Goal: Task Accomplishment & Management: Manage account settings

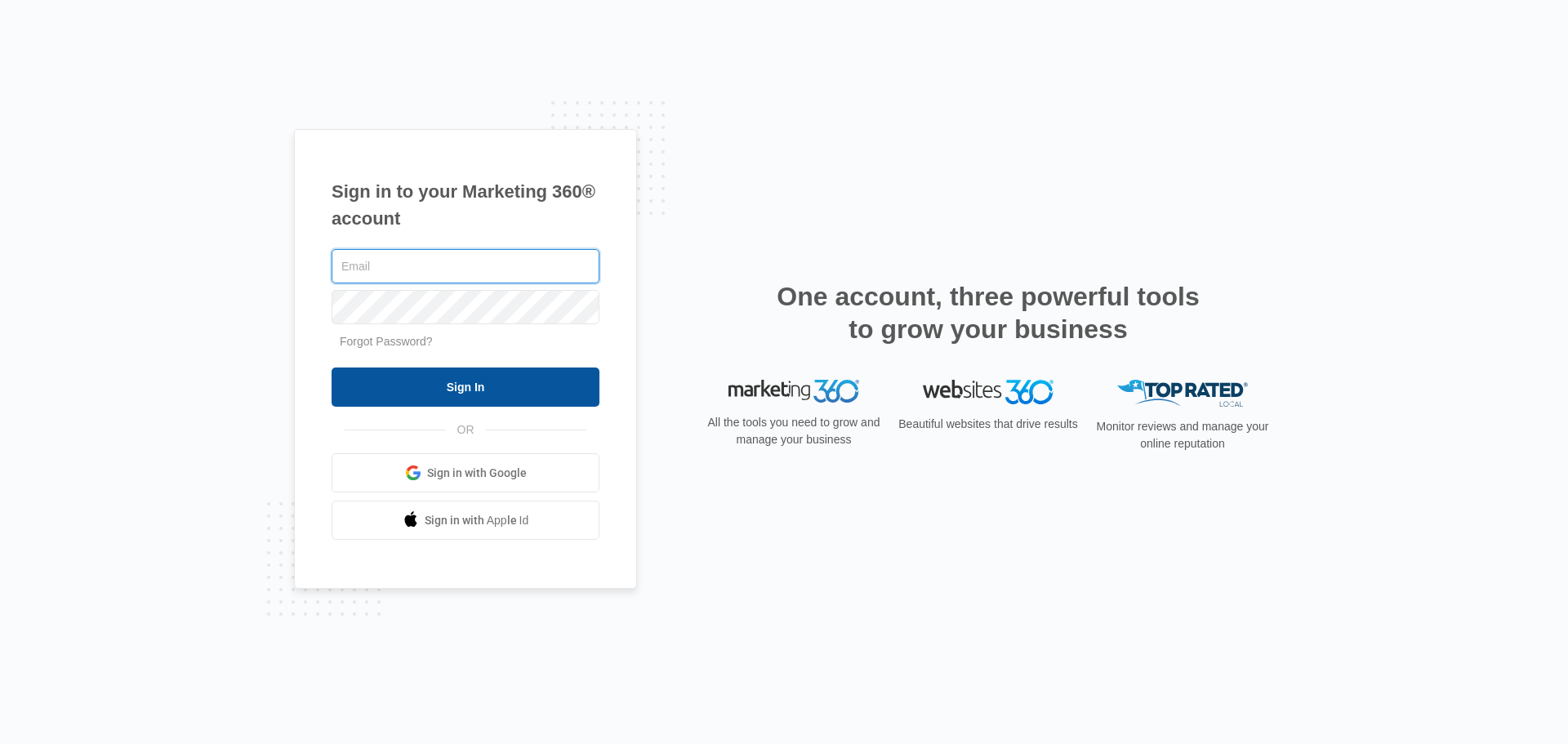
type input "[PERSON_NAME][EMAIL_ADDRESS][DOMAIN_NAME]"
click at [362, 396] on input "Sign In" at bounding box center [466, 387] width 268 height 40
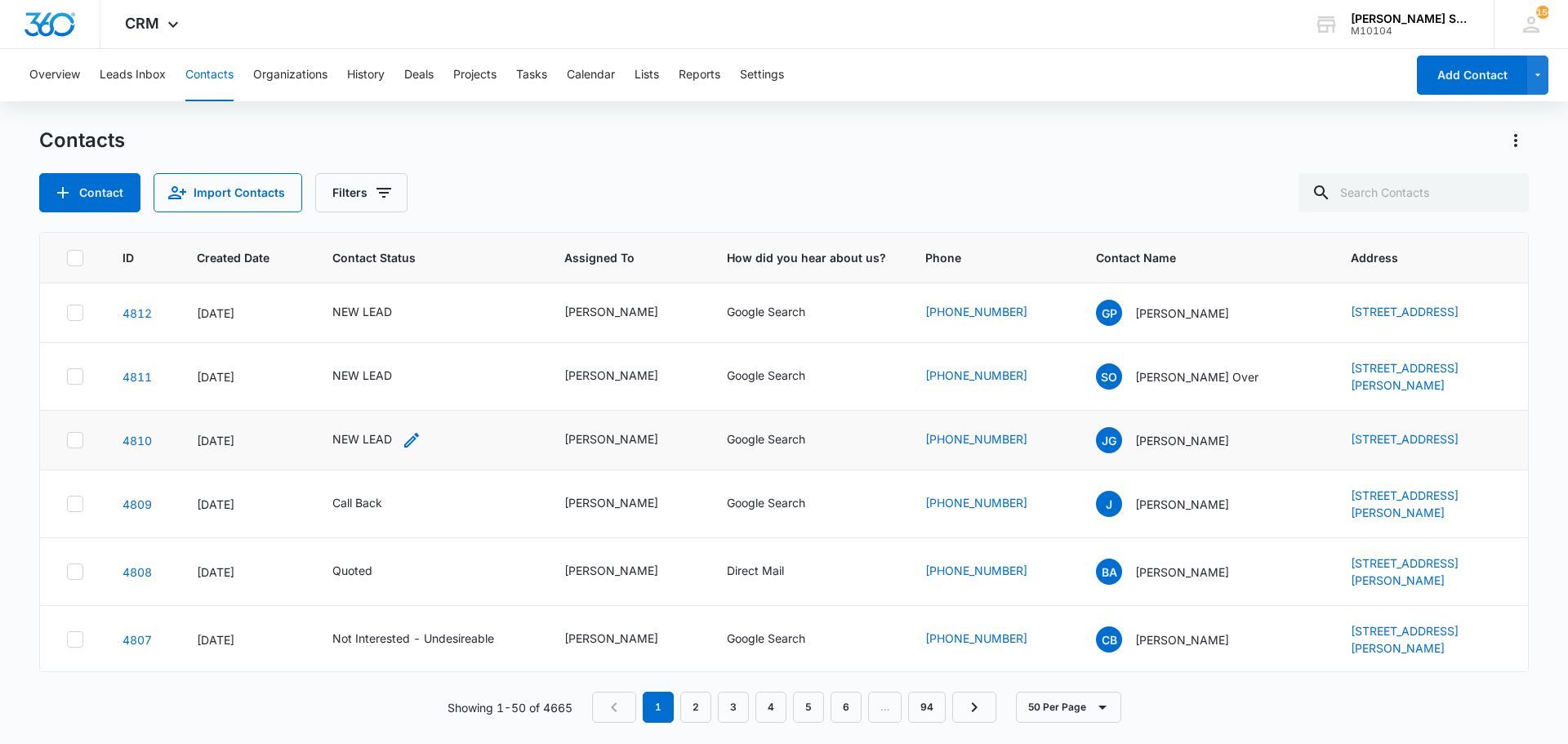
click at [354, 448] on div "NEW LEAD" at bounding box center [362, 439] width 60 height 17
click at [374, 382] on icon "Remove NEW LEAD" at bounding box center [379, 381] width 10 height 10
type input "un"
click at [351, 462] on p "Not Interested - Undesireable" at bounding box center [344, 465] width 47 height 69
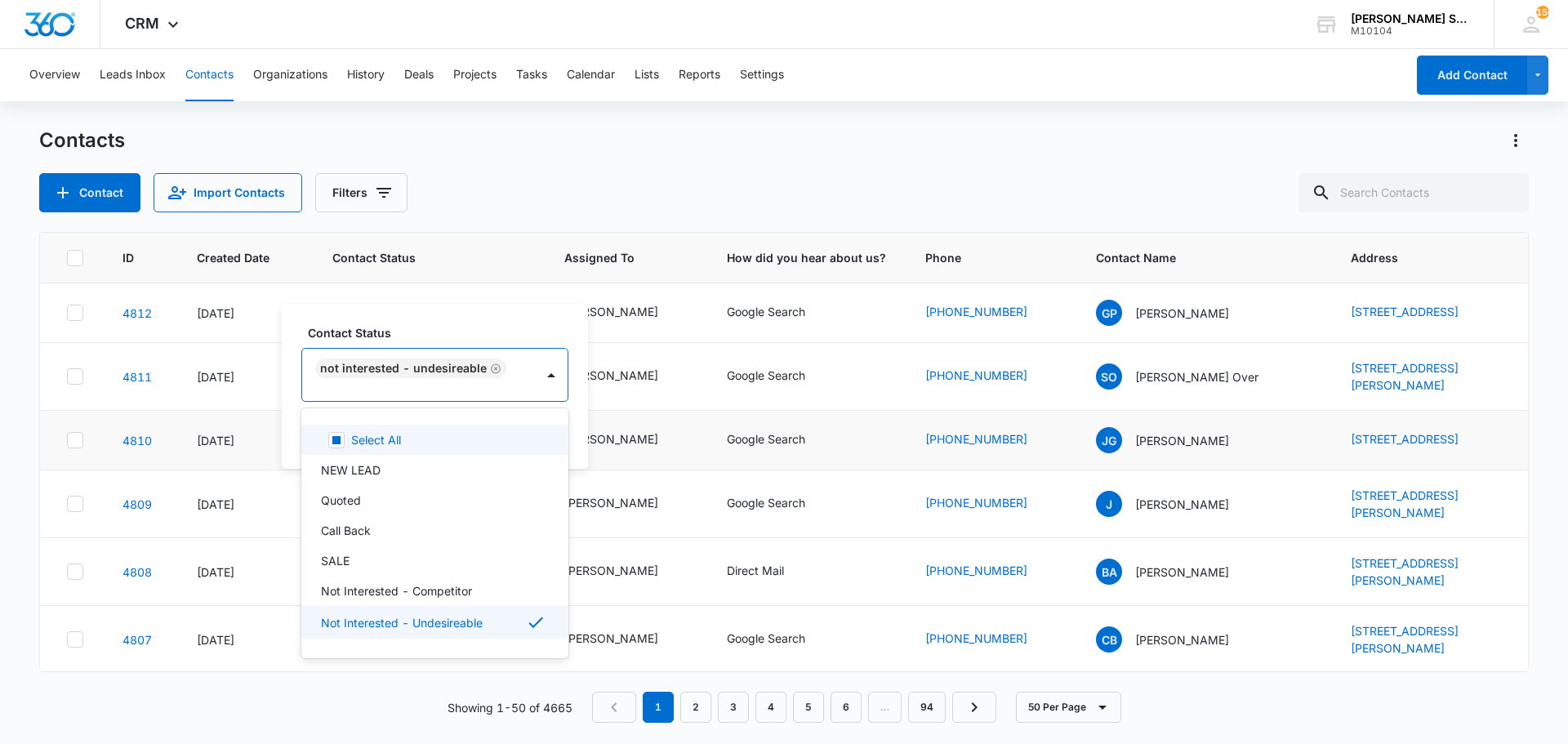
click at [576, 435] on div "Contact Status option Not Interested - Undesireable, selected. 15 results avail…" at bounding box center [434, 387] width 306 height 164
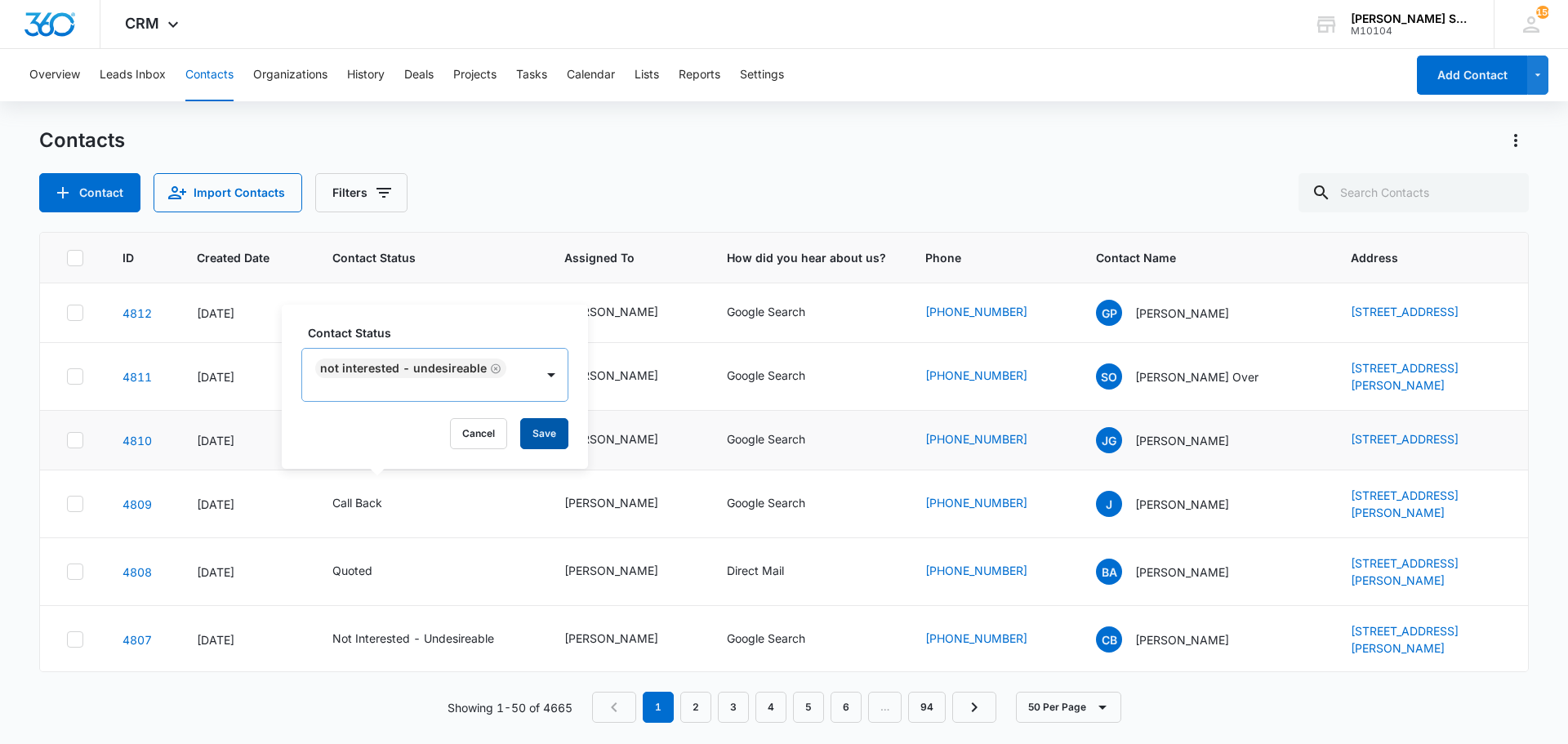
click at [544, 433] on button "Save" at bounding box center [544, 433] width 48 height 31
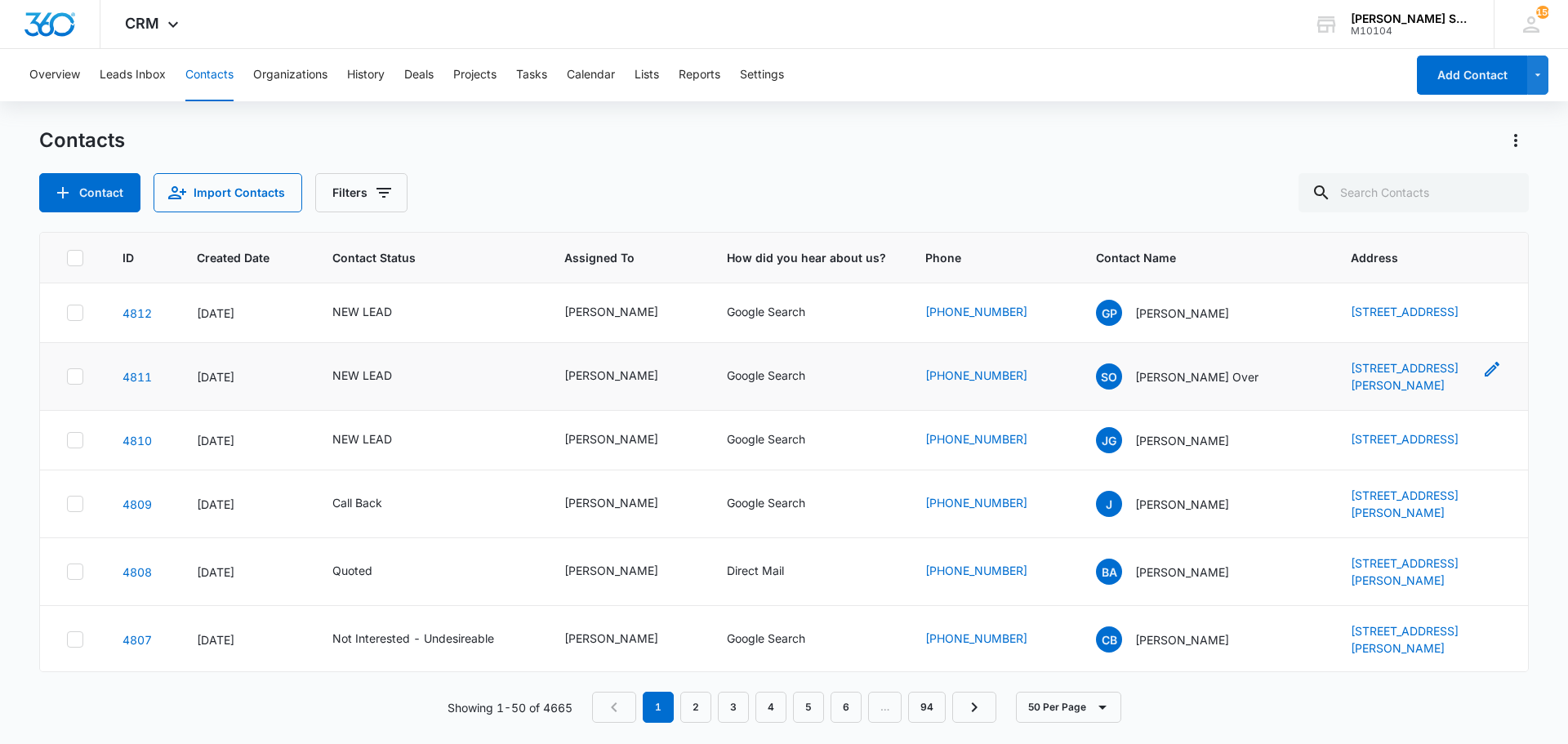
drag, startPoint x: 1322, startPoint y: 386, endPoint x: 1443, endPoint y: 417, distance: 124.9
click at [1443, 411] on td "[STREET_ADDRESS][PERSON_NAME]" at bounding box center [1429, 376] width 197 height 68
copy link "[STREET_ADDRESS][PERSON_NAME]"
click at [1156, 385] on p "[PERSON_NAME] Over" at bounding box center [1197, 377] width 124 height 17
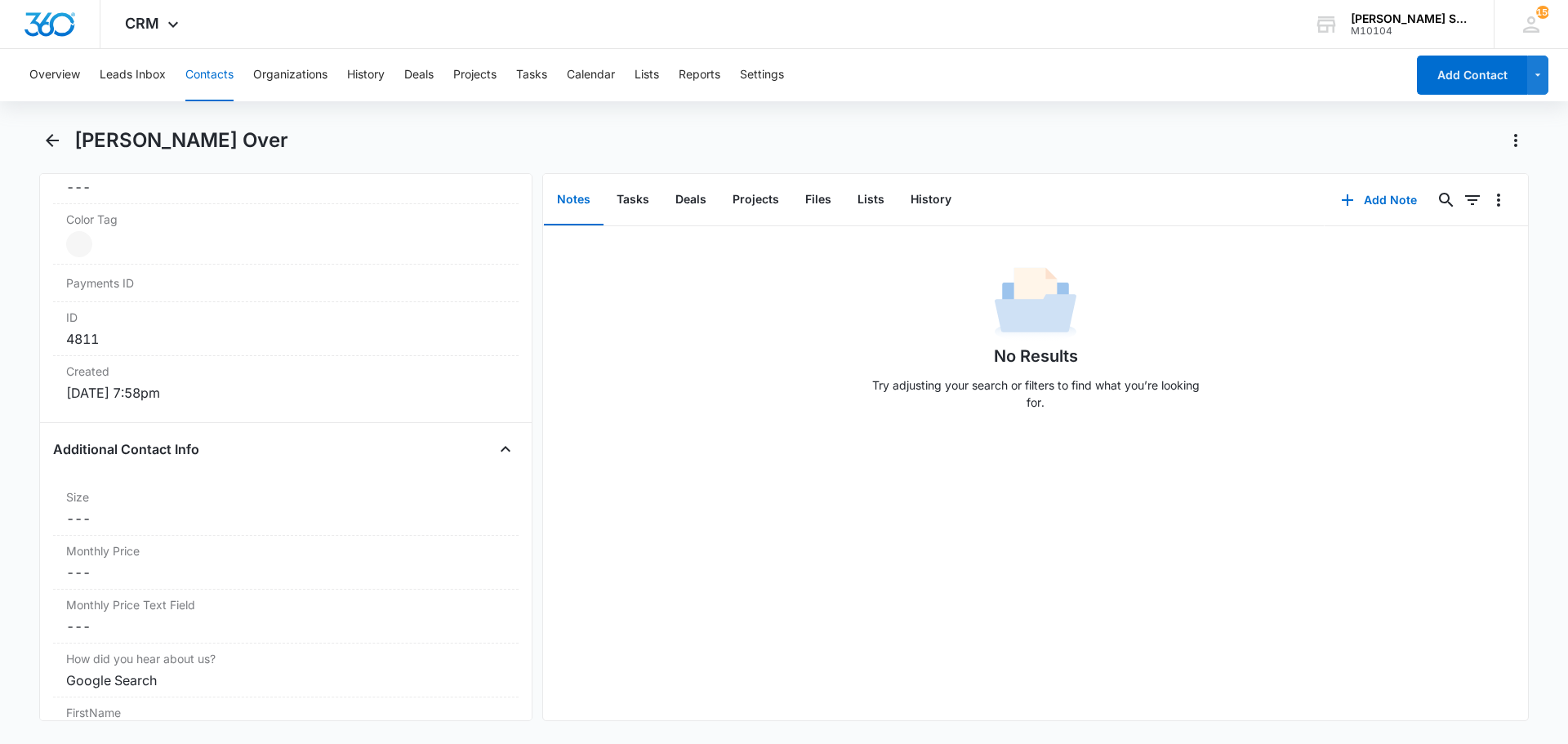
scroll to position [1061, 0]
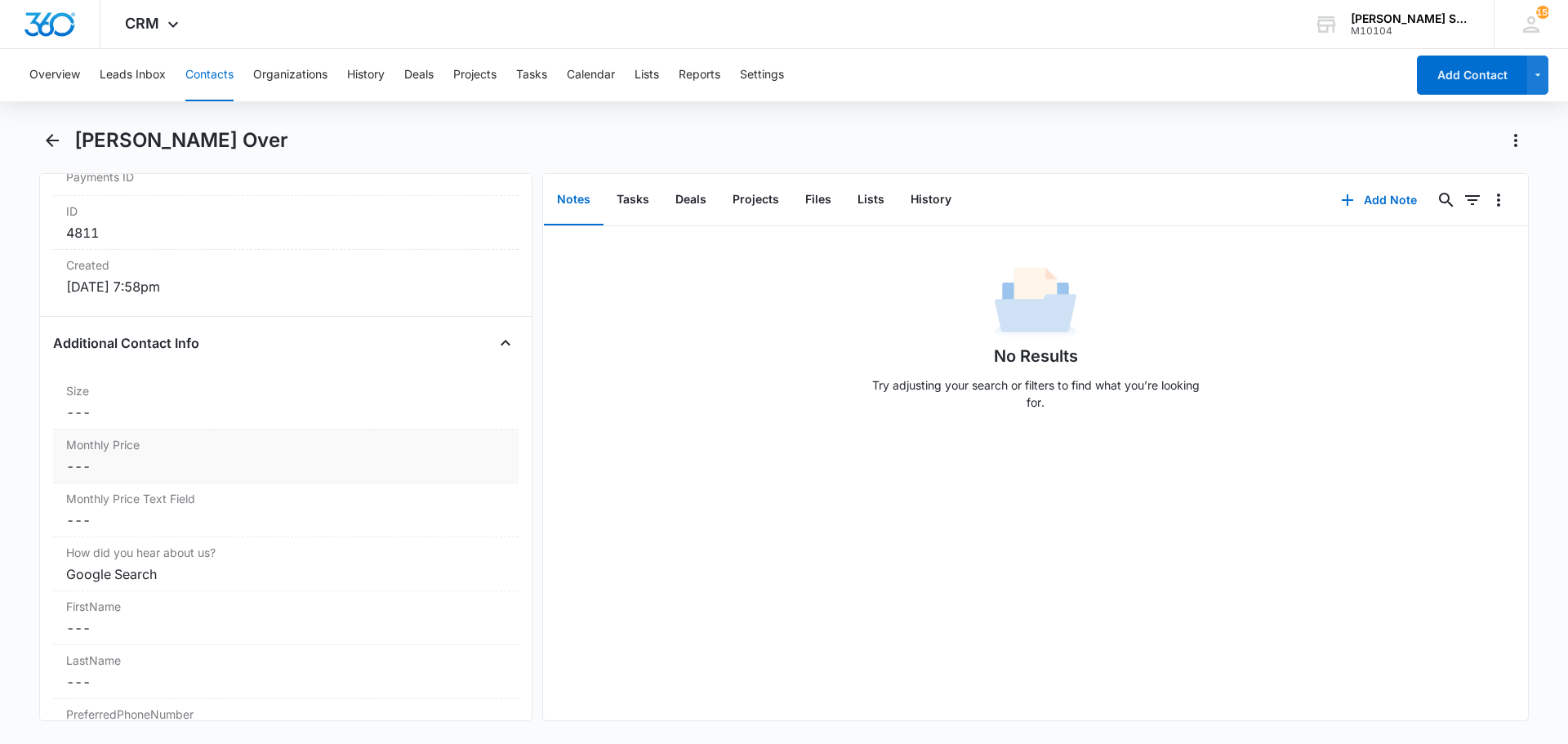
click at [132, 465] on dd "Cancel Save Changes ---" at bounding box center [286, 466] width 439 height 19
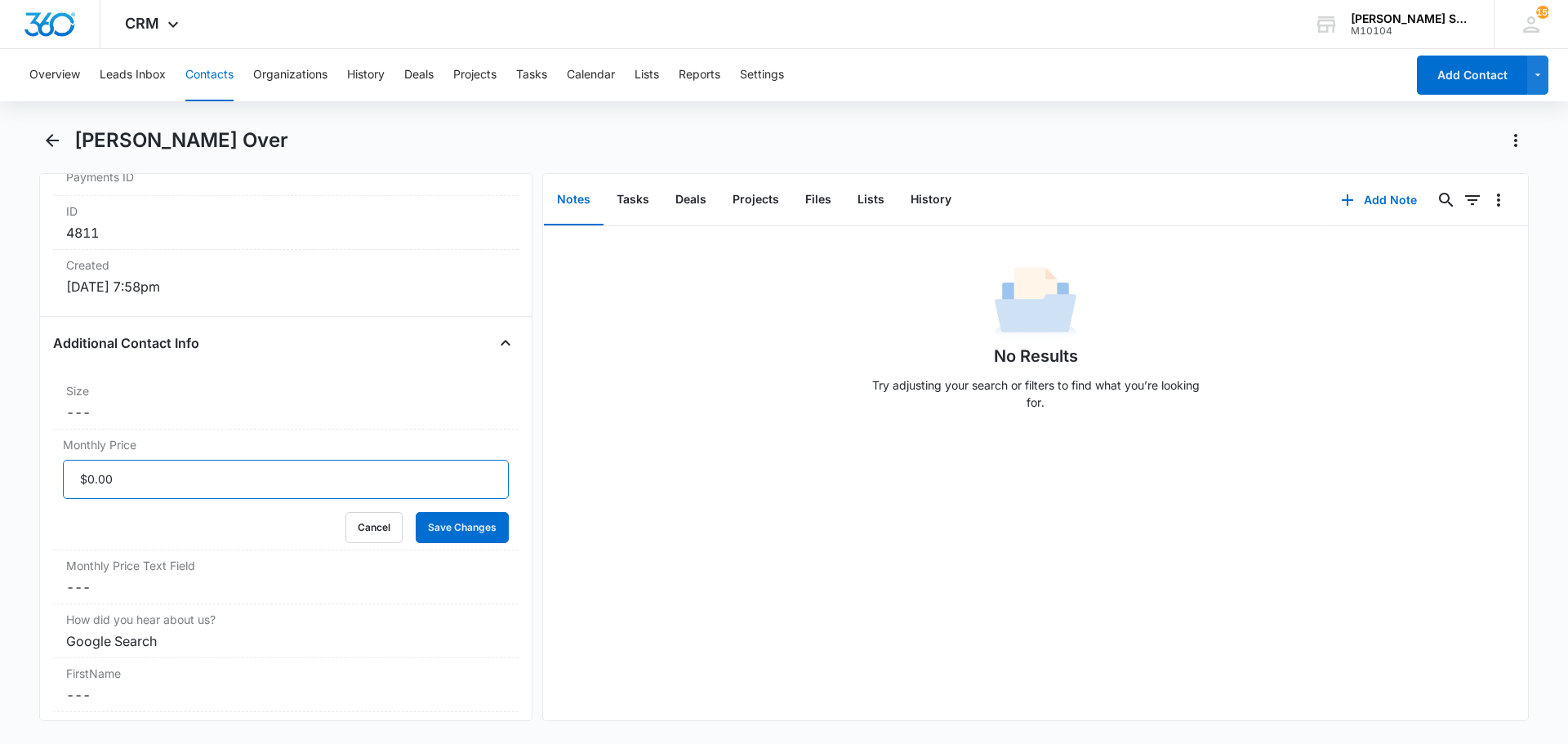
click at [130, 477] on input "Monthly Price" at bounding box center [286, 479] width 446 height 40
type input "$51.60"
click at [416, 512] on button "Save Changes" at bounding box center [462, 528] width 93 height 31
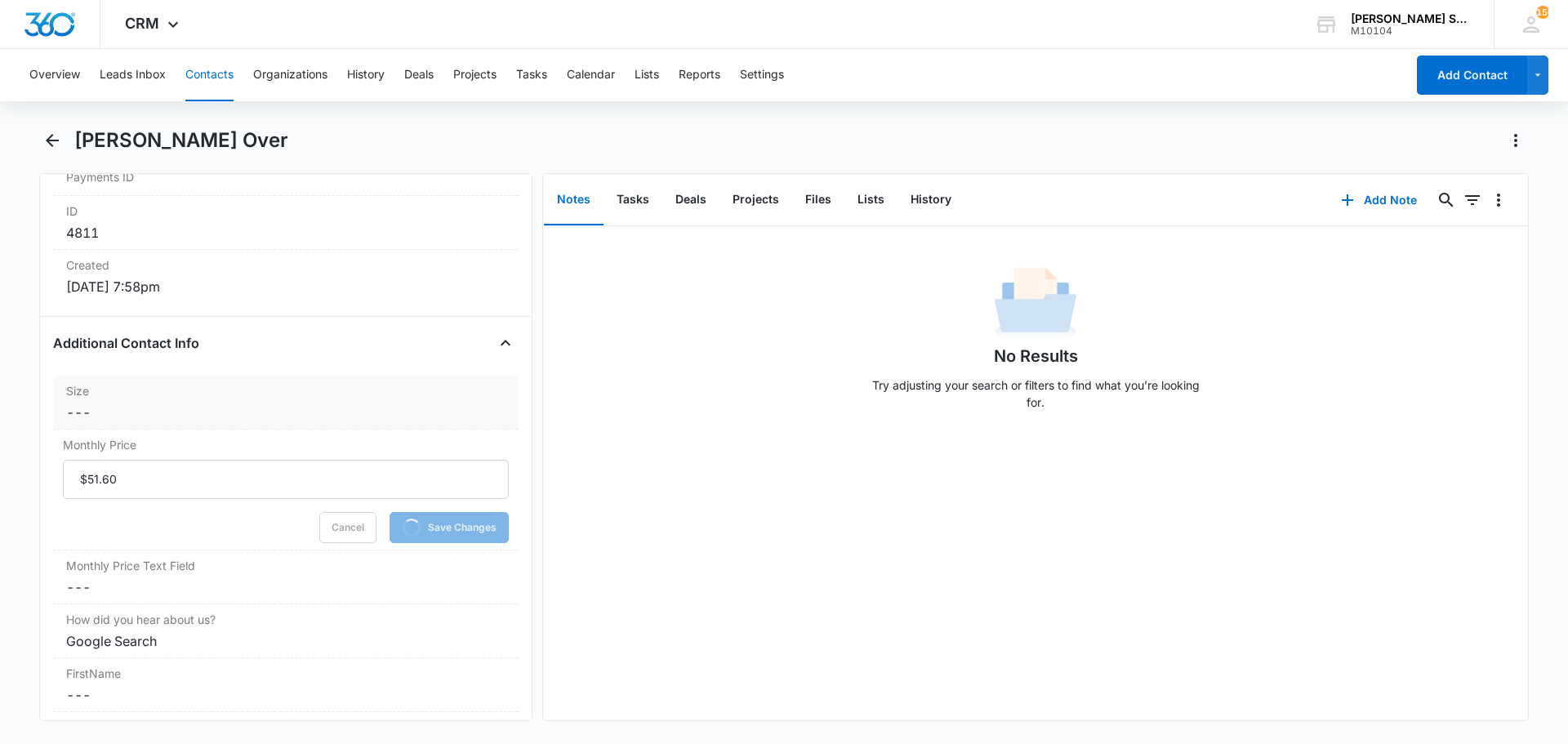
click at [146, 416] on dd "Cancel Save Changes ---" at bounding box center [286, 412] width 439 height 19
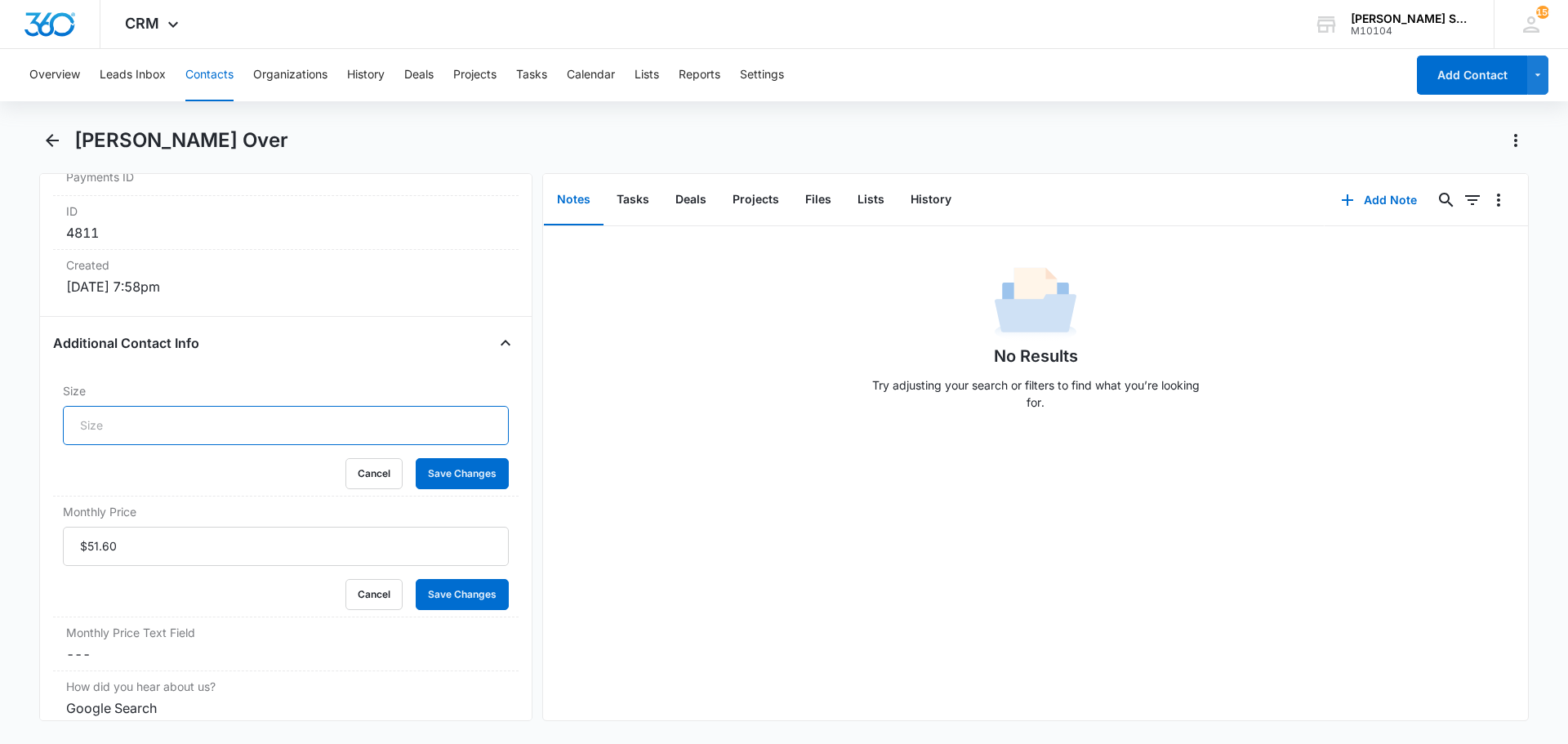
click at [141, 421] on input "Size" at bounding box center [286, 426] width 446 height 40
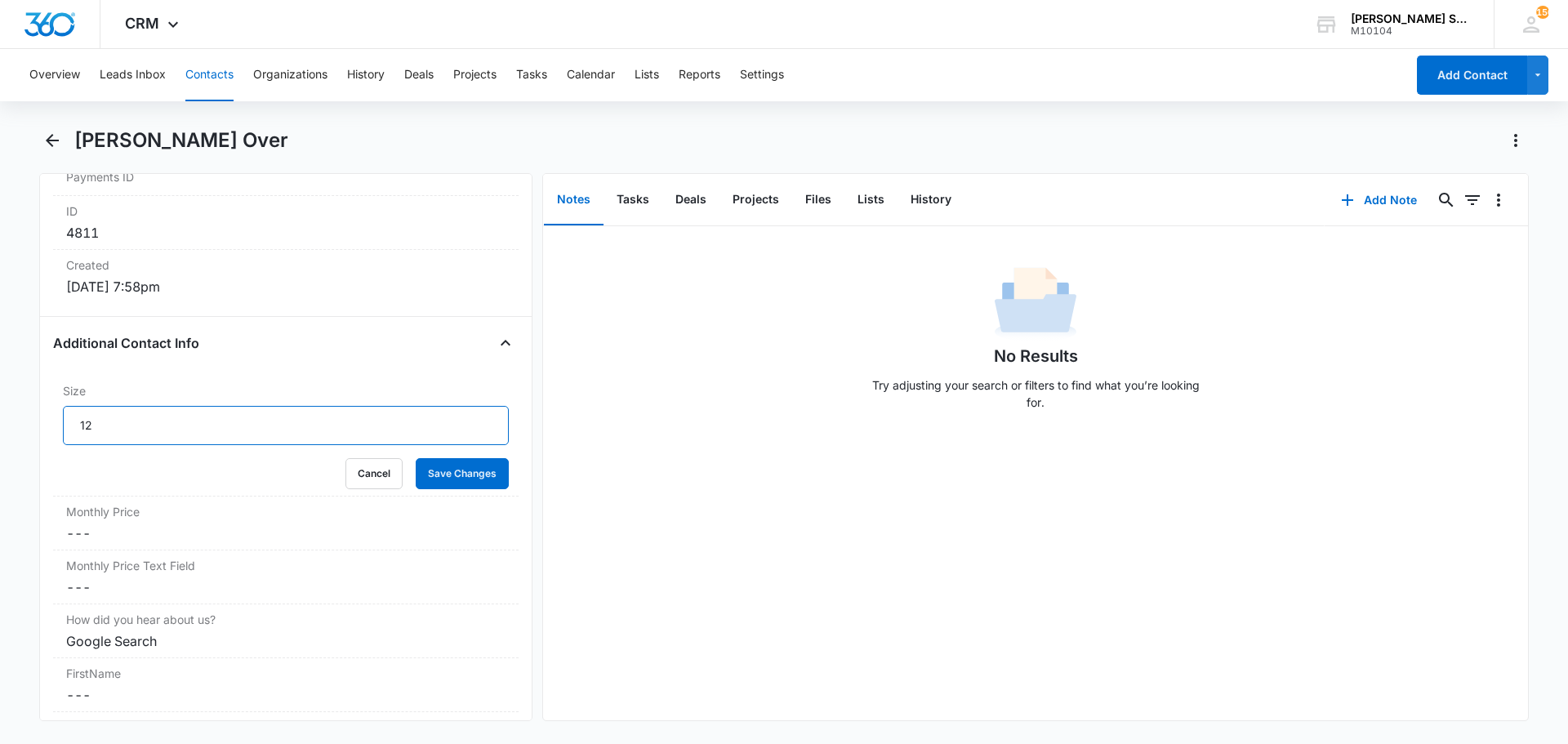
type input "12"
click at [416, 458] on button "Save Changes" at bounding box center [462, 474] width 93 height 31
click at [1341, 206] on icon "button" at bounding box center [1347, 200] width 19 height 19
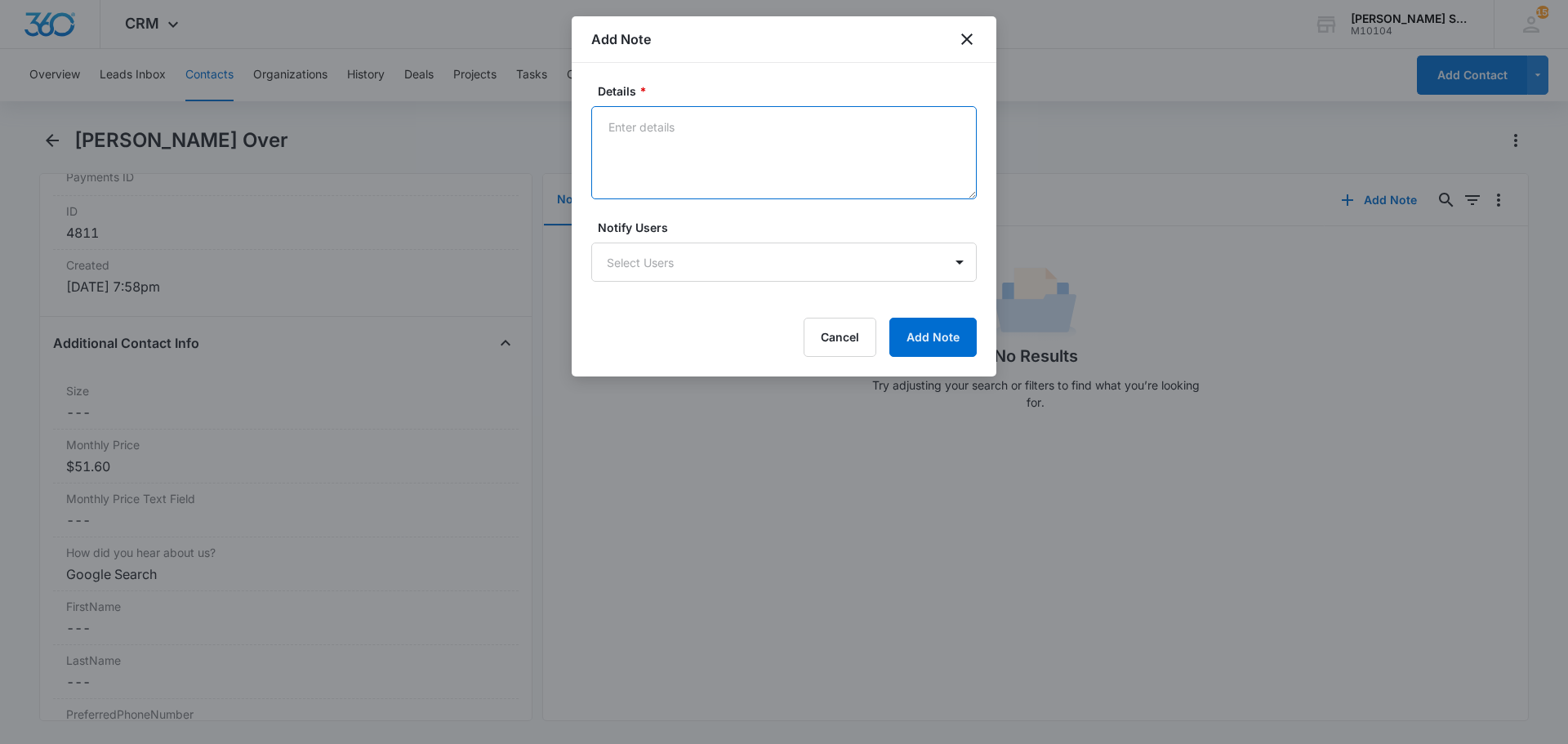
click at [747, 165] on textarea "Details *" at bounding box center [784, 152] width 385 height 93
type textarea "vb3 86"
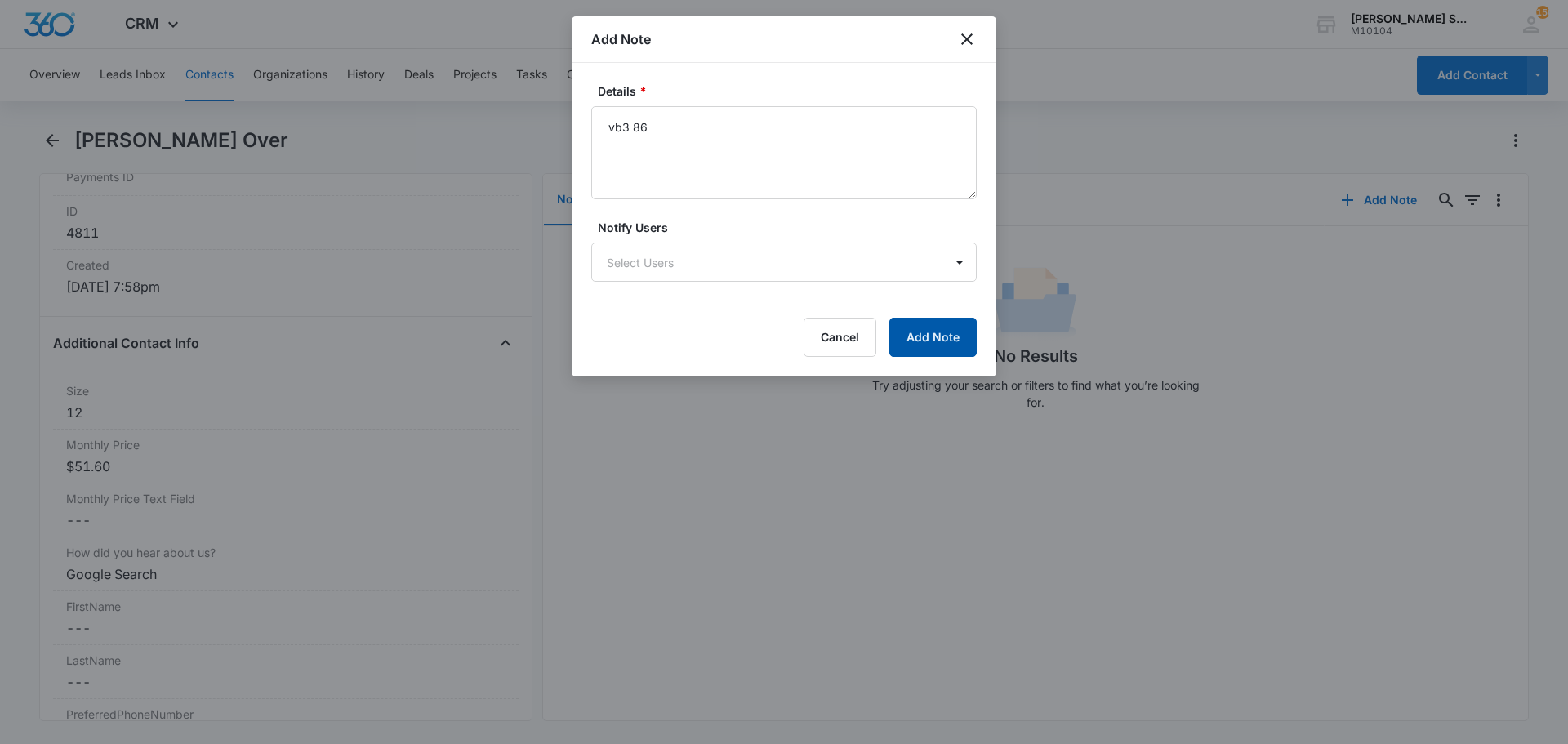
click at [925, 326] on button "Add Note" at bounding box center [933, 337] width 88 height 40
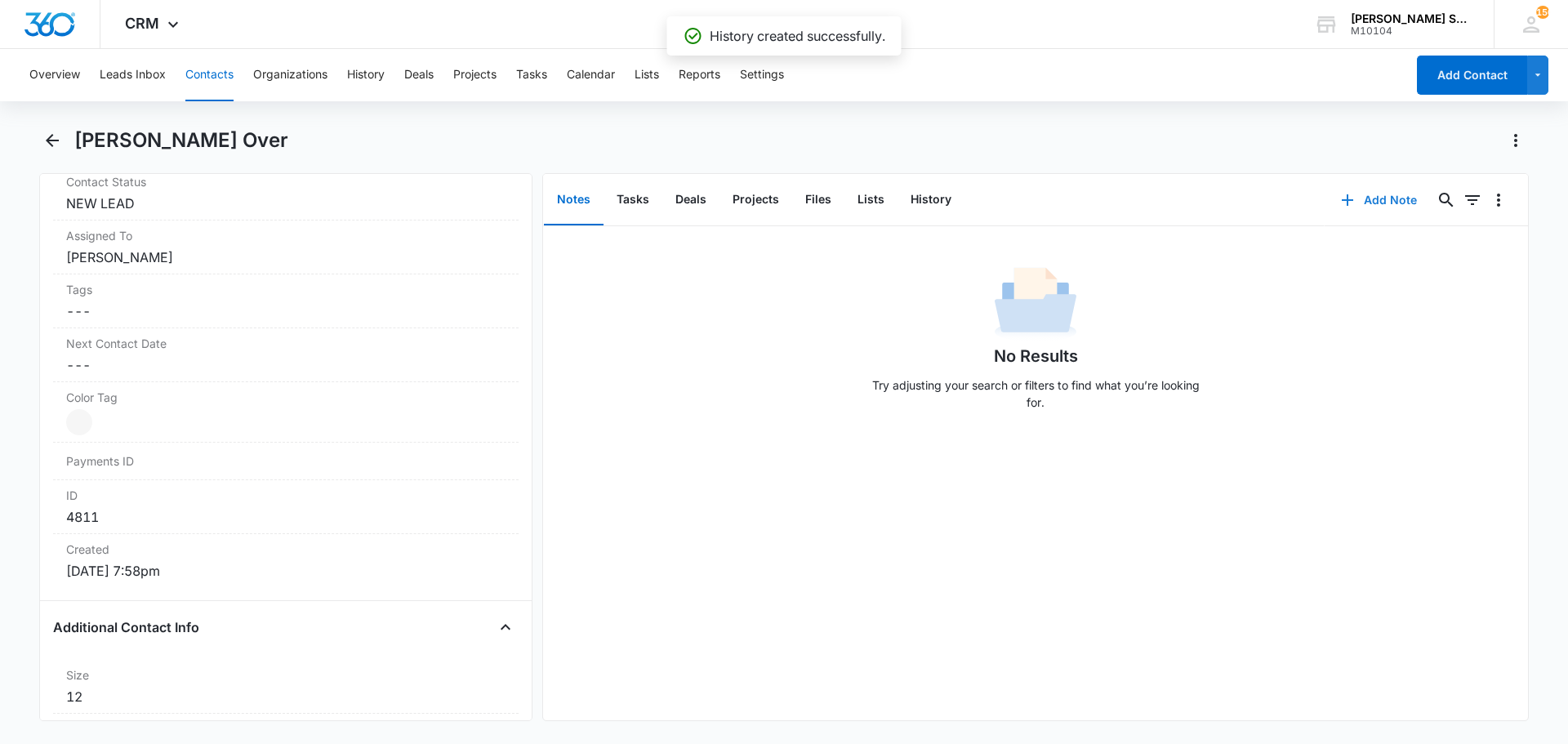
scroll to position [653, 0]
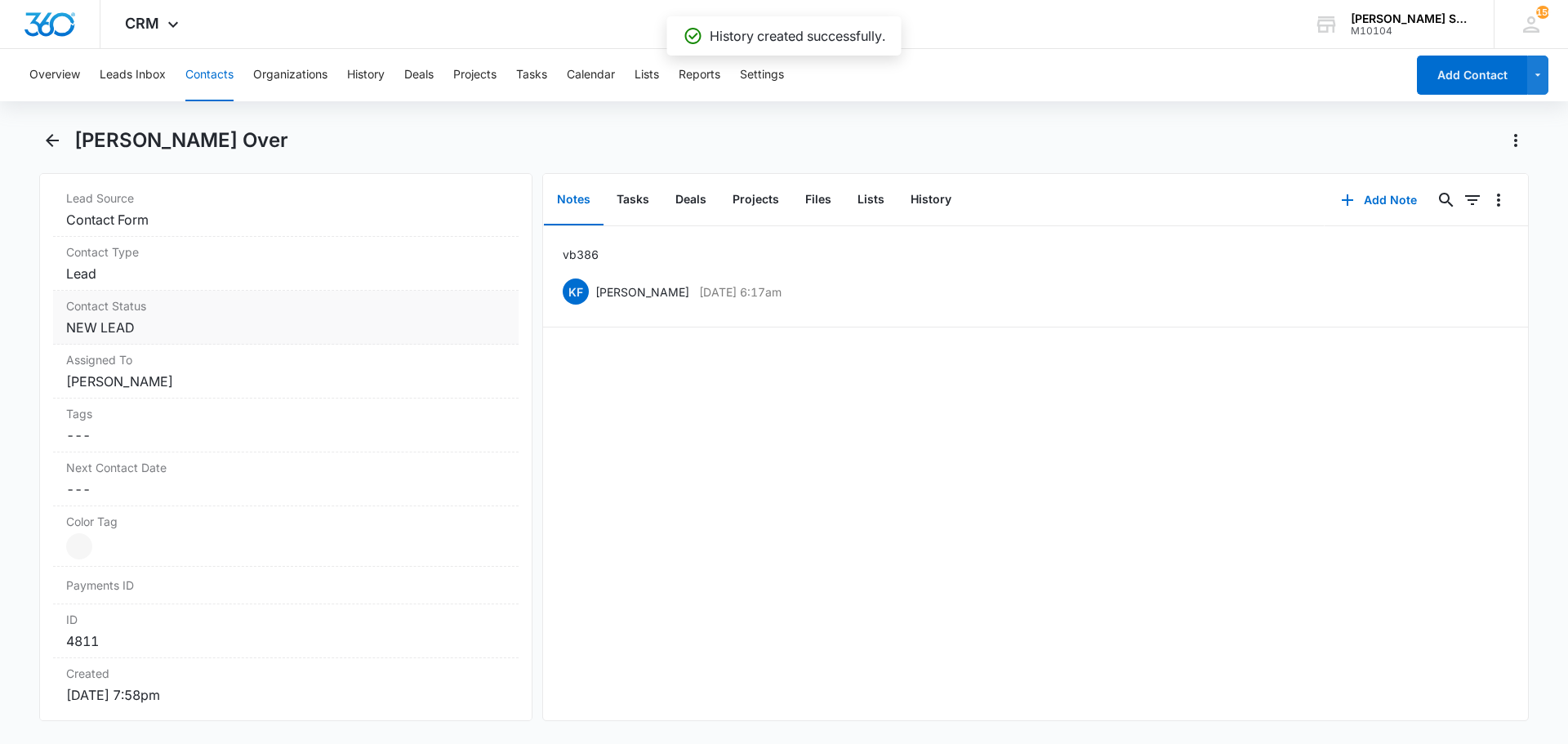
click at [177, 329] on dd "Cancel Save Changes NEW LEAD" at bounding box center [286, 327] width 439 height 19
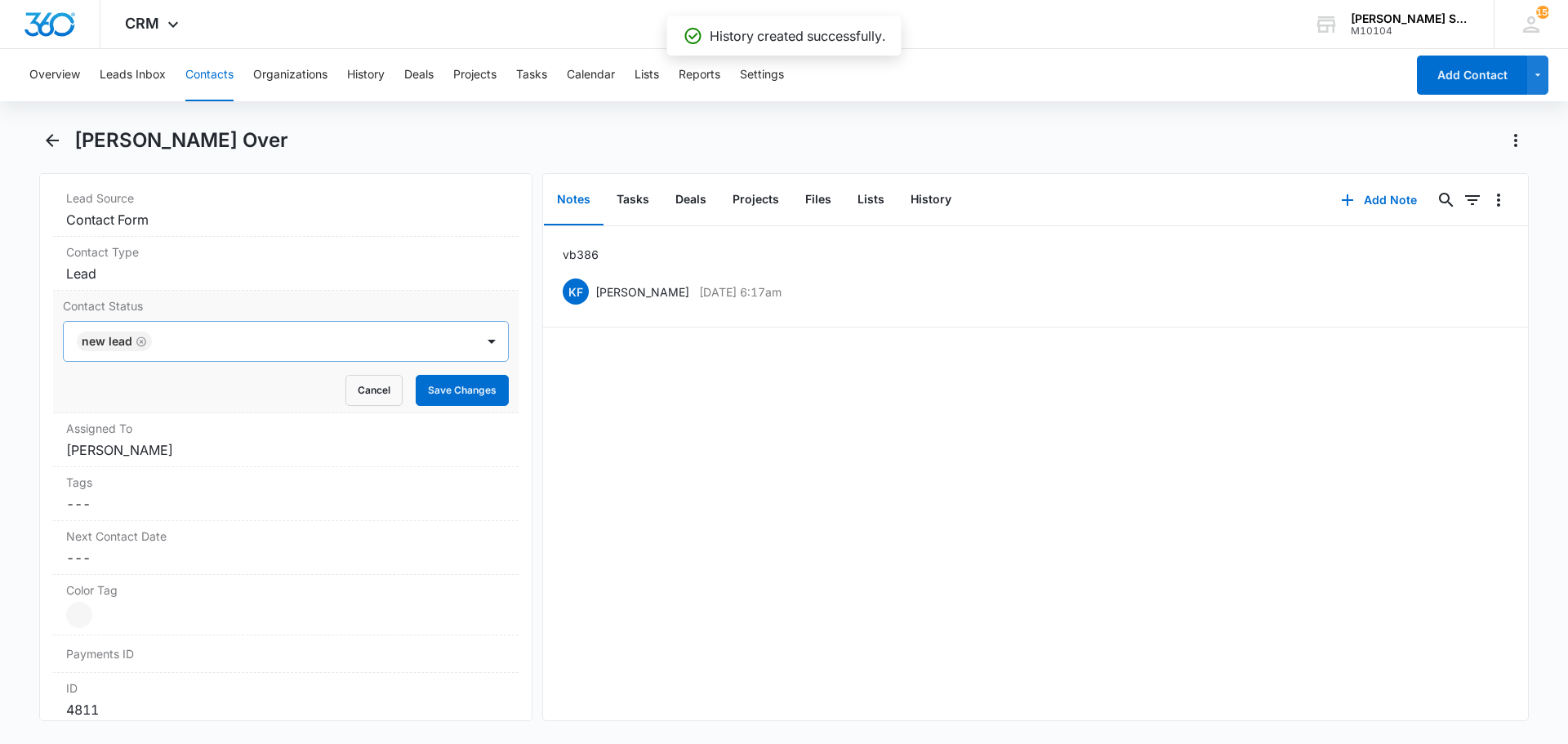
click at [144, 339] on icon "Remove NEW LEAD" at bounding box center [141, 342] width 10 height 10
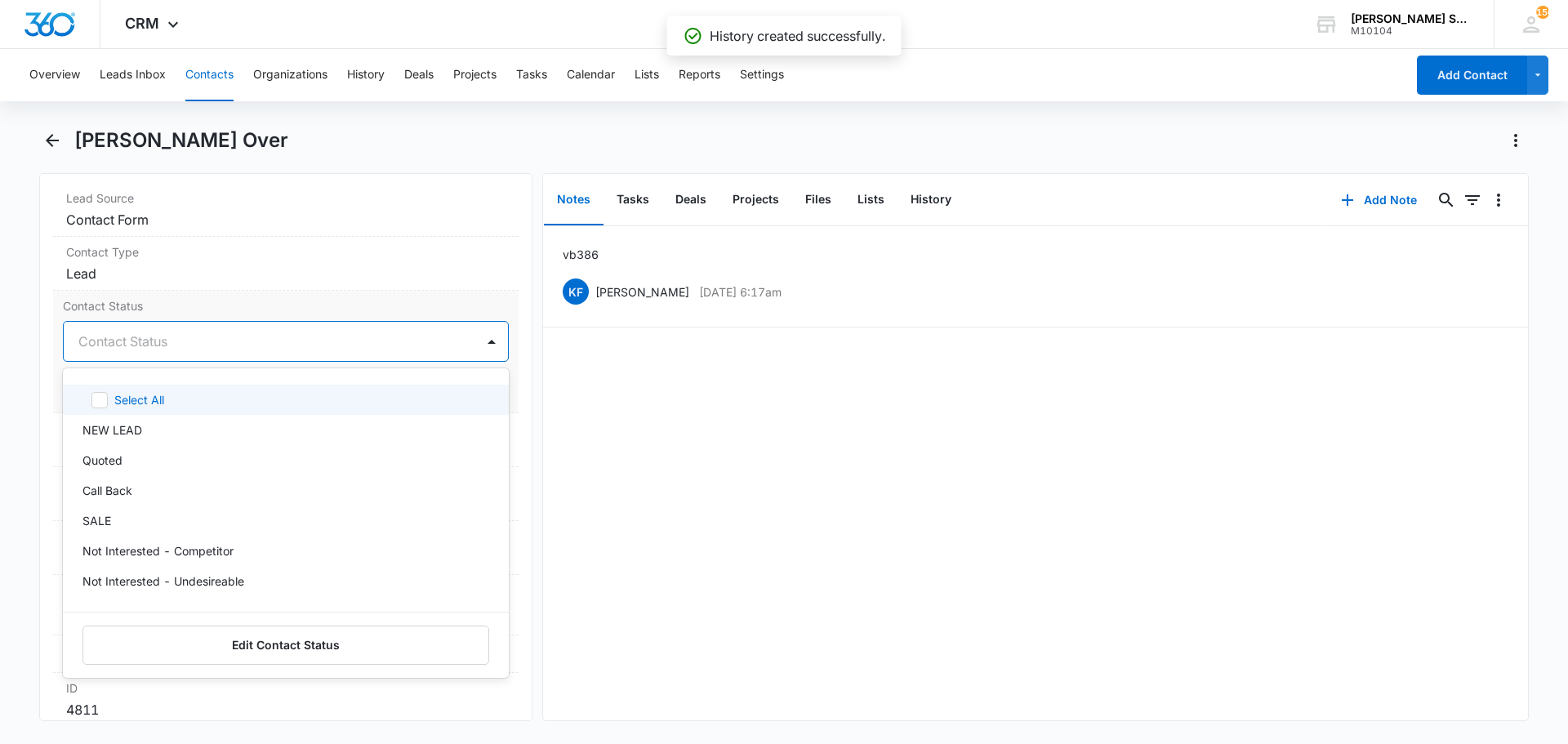
click at [144, 339] on div at bounding box center [265, 342] width 375 height 23
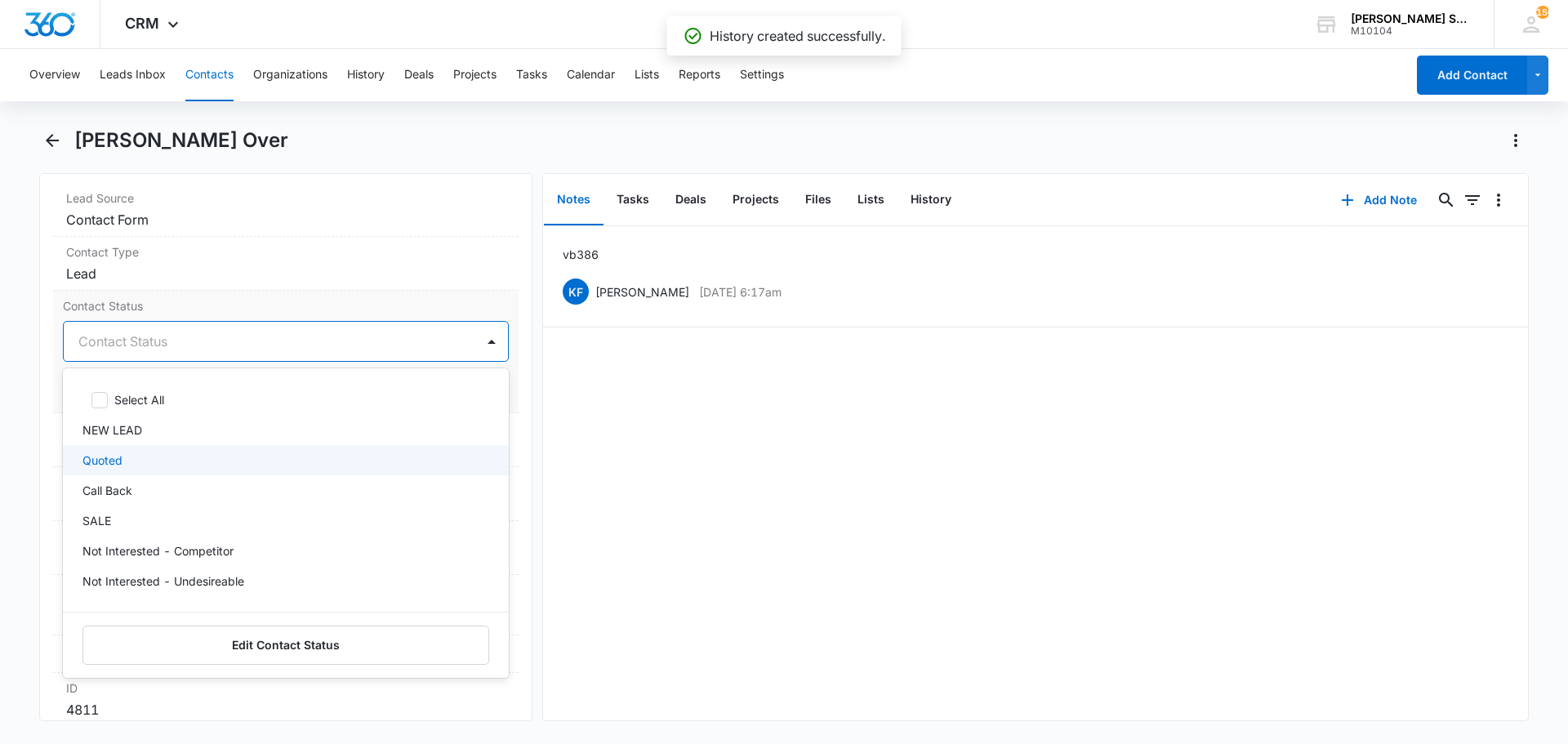
click at [131, 460] on div "Quoted" at bounding box center [284, 460] width 403 height 17
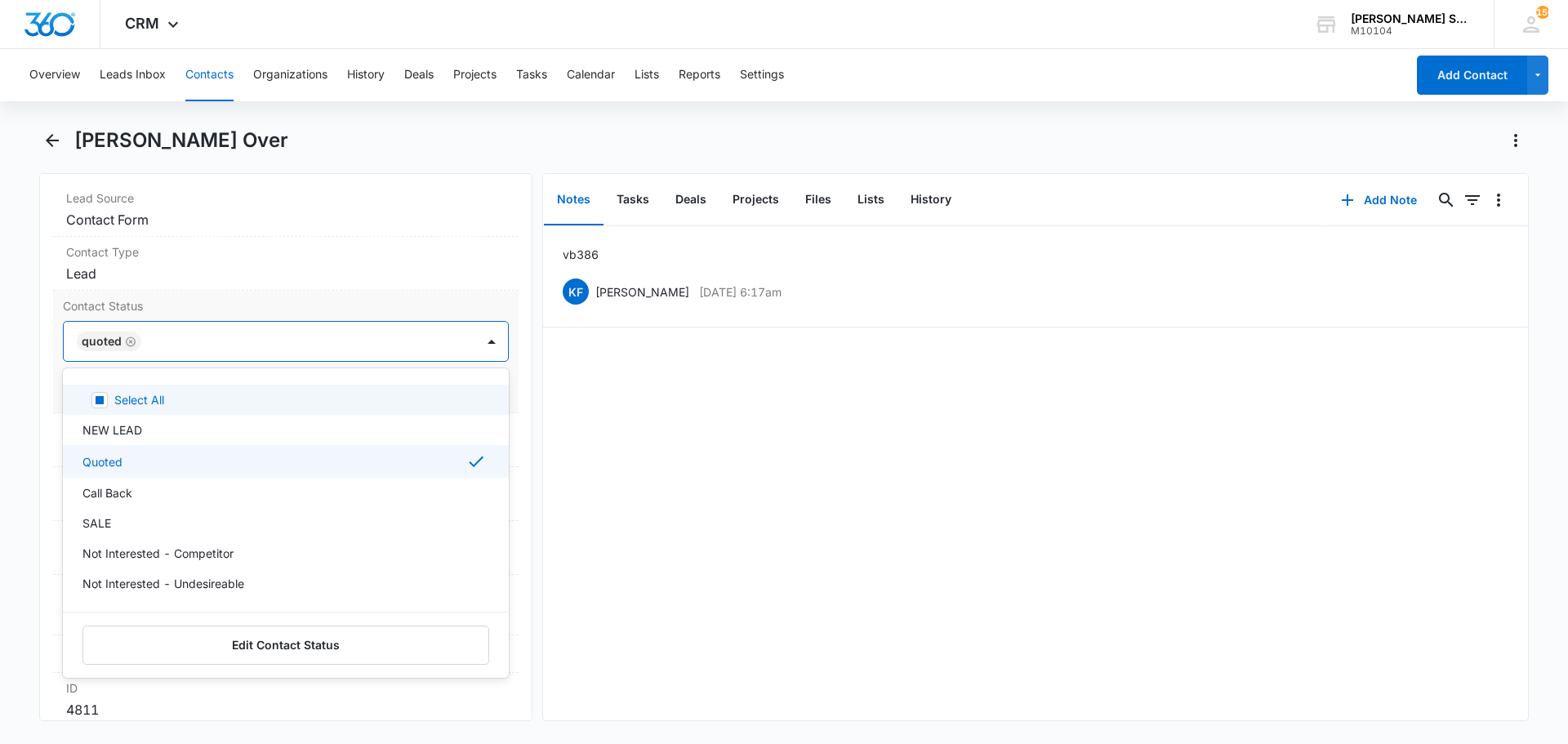
click at [195, 311] on label "Contact Status" at bounding box center [286, 306] width 446 height 17
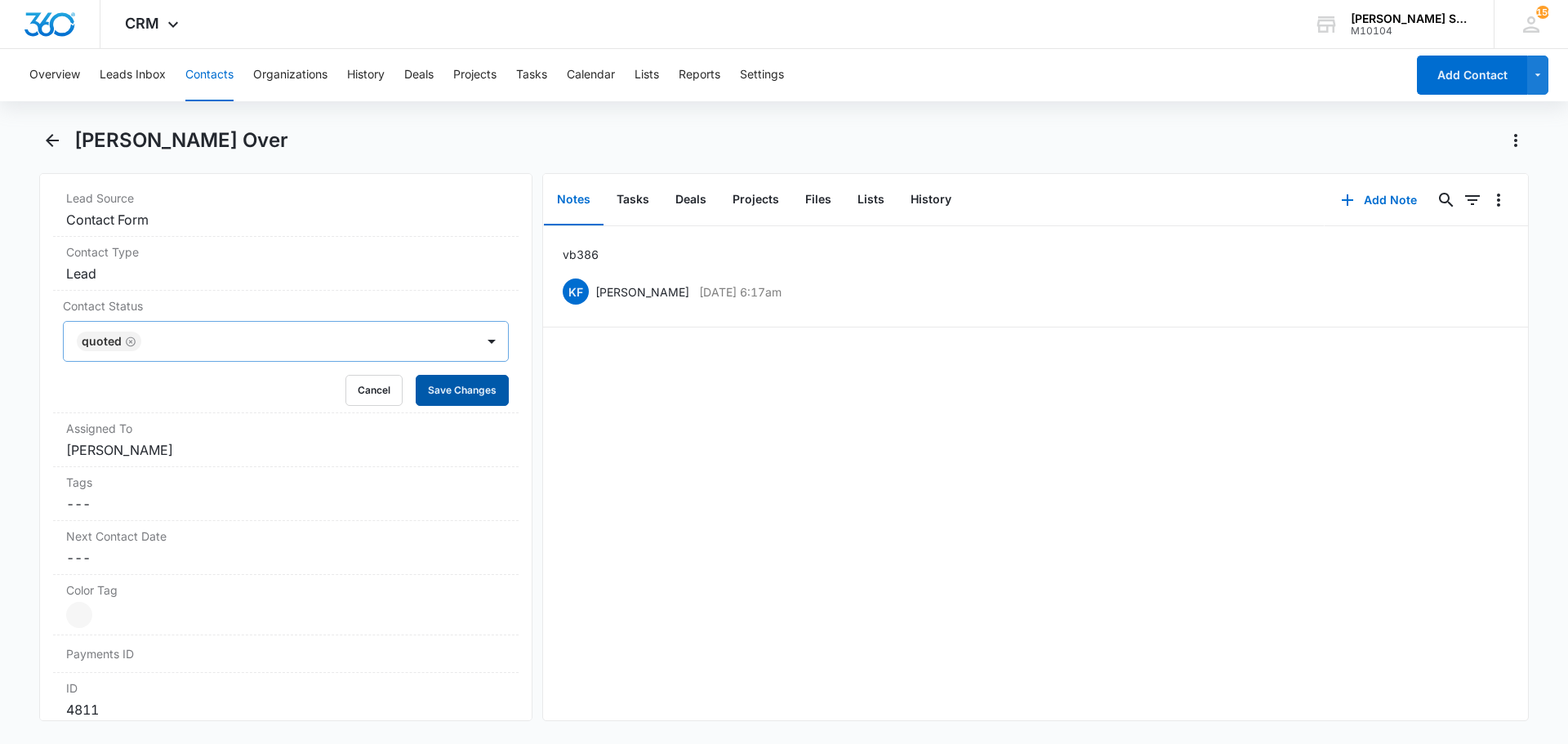
click at [426, 385] on button "Save Changes" at bounding box center [462, 390] width 93 height 31
click at [158, 447] on dd "Cancel Save Changes [PERSON_NAME]" at bounding box center [286, 450] width 439 height 19
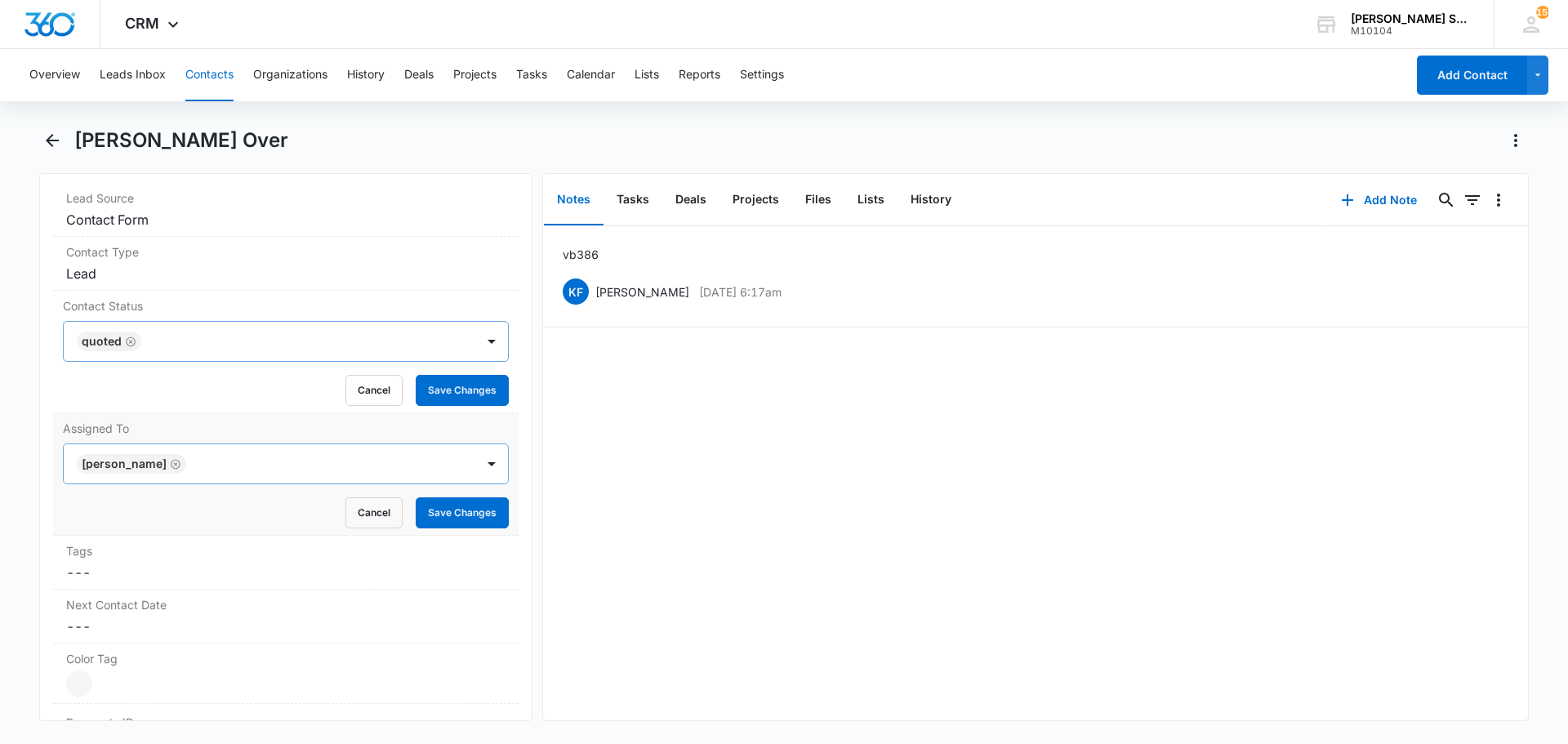
click at [180, 468] on icon "Remove Kenneth Florman" at bounding box center [176, 464] width 10 height 10
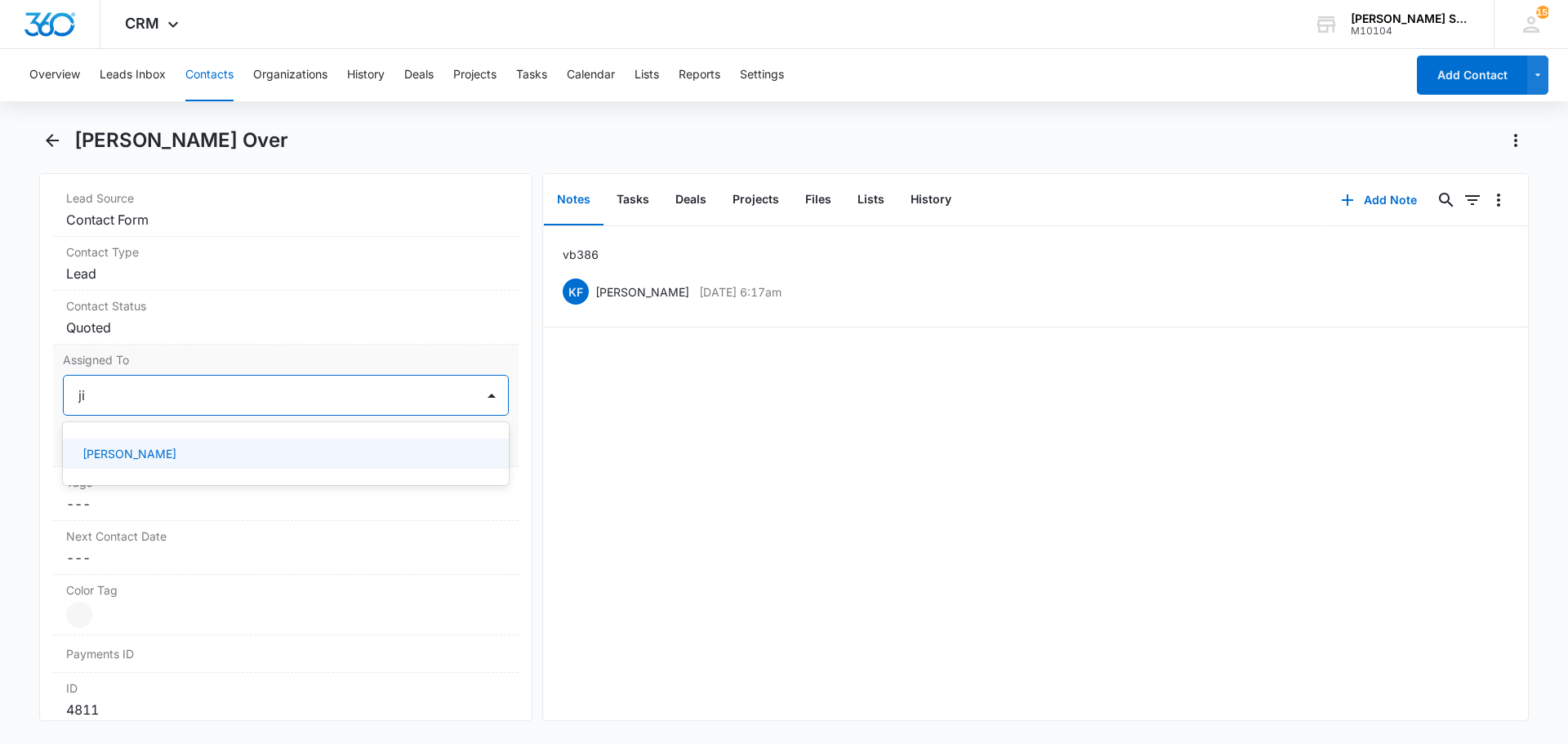
type input "[PERSON_NAME]"
click at [138, 461] on p "[PERSON_NAME]" at bounding box center [128, 454] width 94 height 17
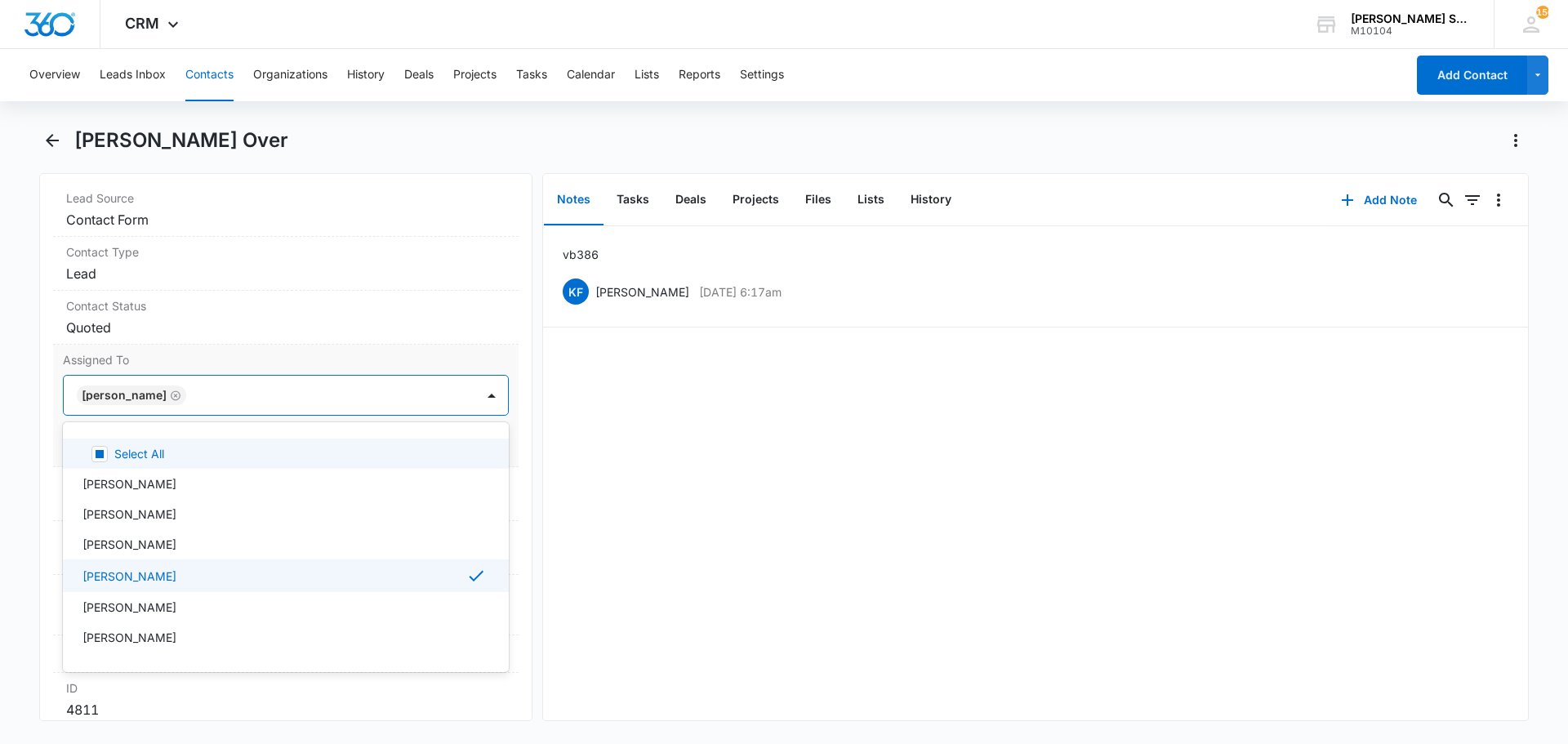
click at [227, 360] on label "Assigned To" at bounding box center [286, 360] width 446 height 17
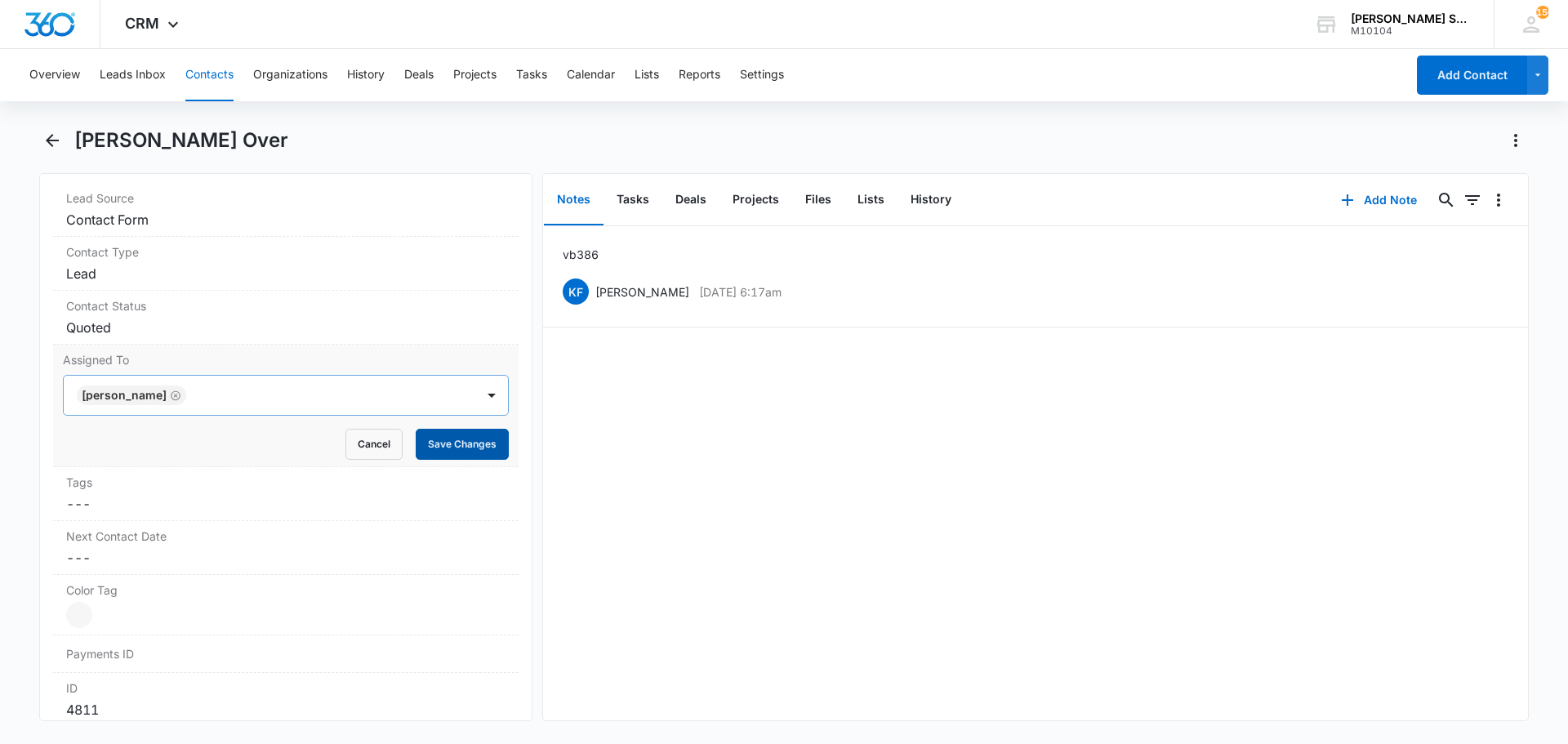
click at [426, 431] on button "Save Changes" at bounding box center [462, 444] width 93 height 31
click at [52, 140] on icon "Back" at bounding box center [52, 141] width 14 height 14
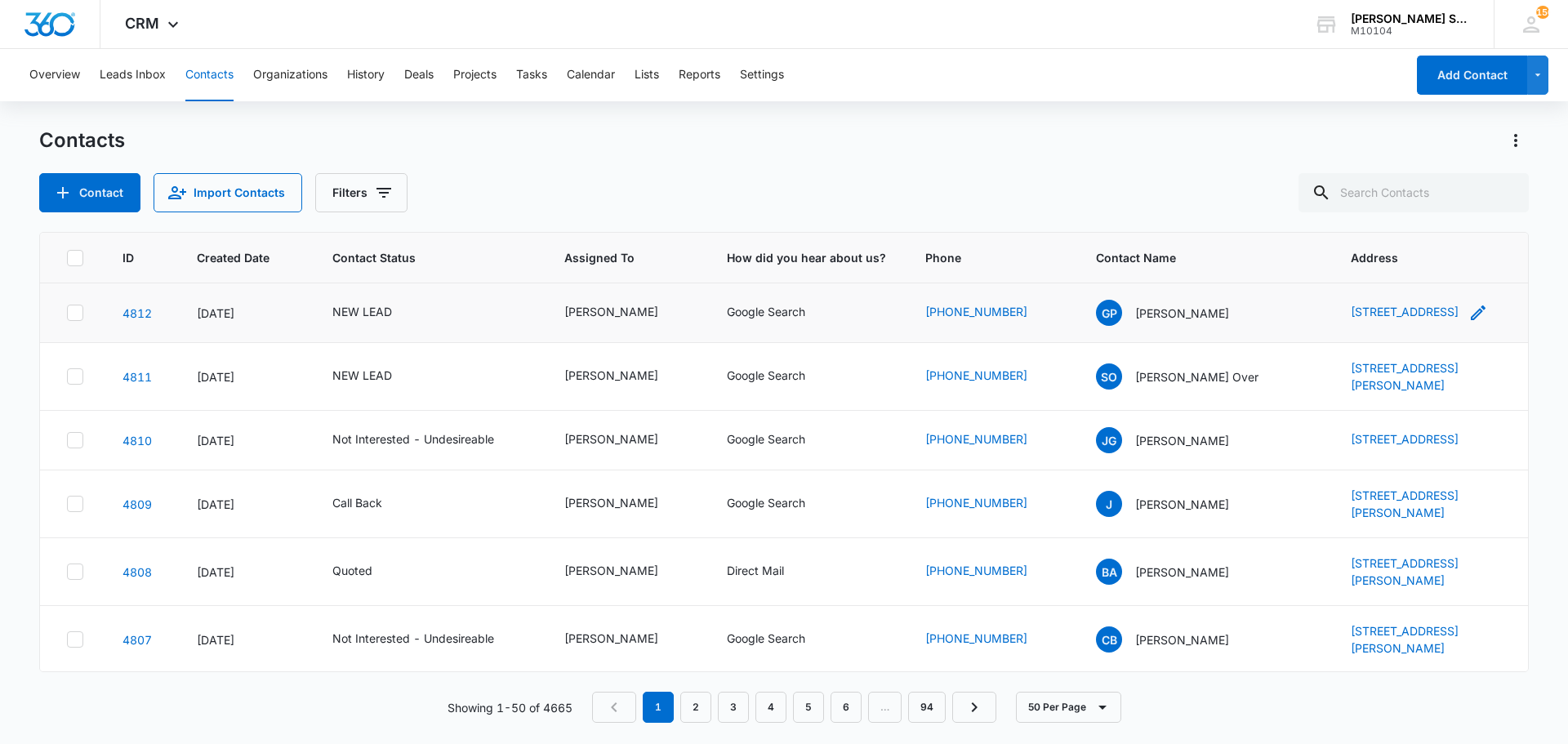
drag, startPoint x: 1320, startPoint y: 298, endPoint x: 1411, endPoint y: 338, distance: 99.4
click at [1411, 338] on td "[STREET_ADDRESS]" at bounding box center [1429, 314] width 197 height 60
copy link "[STREET_ADDRESS]"
click at [1161, 320] on p "[PERSON_NAME]" at bounding box center [1181, 314] width 94 height 17
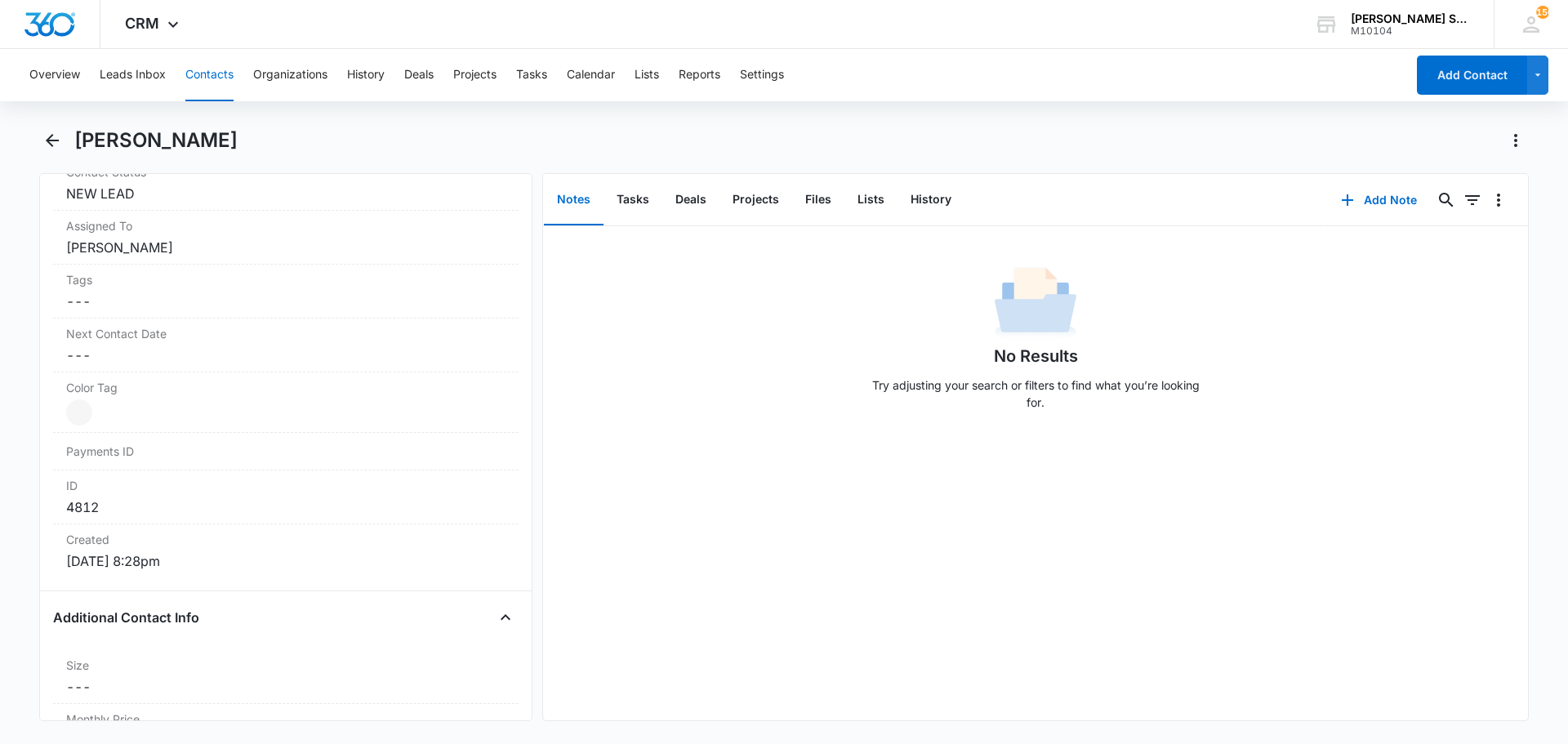
scroll to position [898, 0]
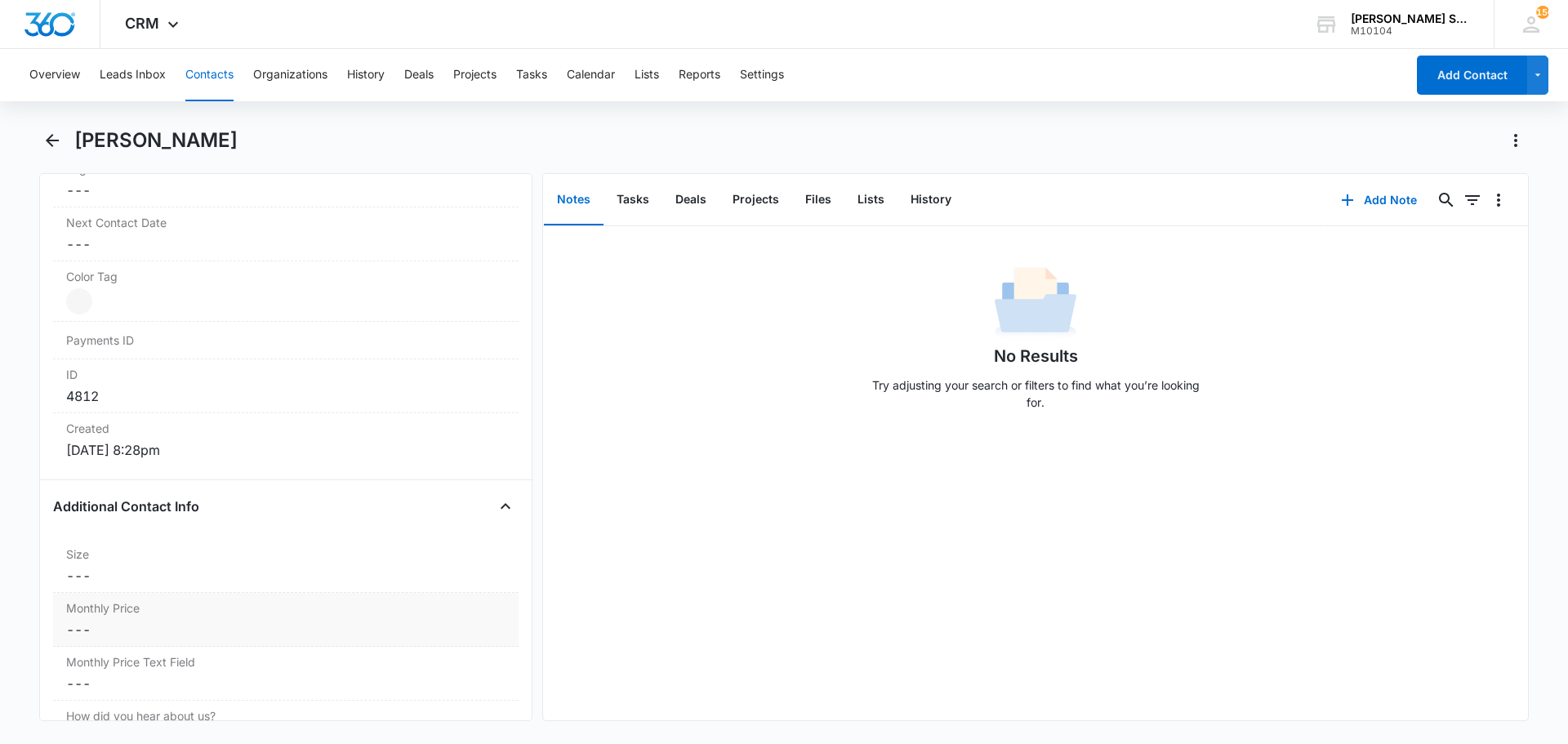
click at [112, 637] on dd "Cancel Save Changes ---" at bounding box center [286, 629] width 439 height 19
click at [127, 638] on input "Monthly Price" at bounding box center [286, 643] width 446 height 40
type input "$41.40"
click at [416, 675] on button "Save Changes" at bounding box center [462, 691] width 93 height 31
click at [134, 565] on div "Size Cancel Save Changes ---" at bounding box center [286, 566] width 465 height 54
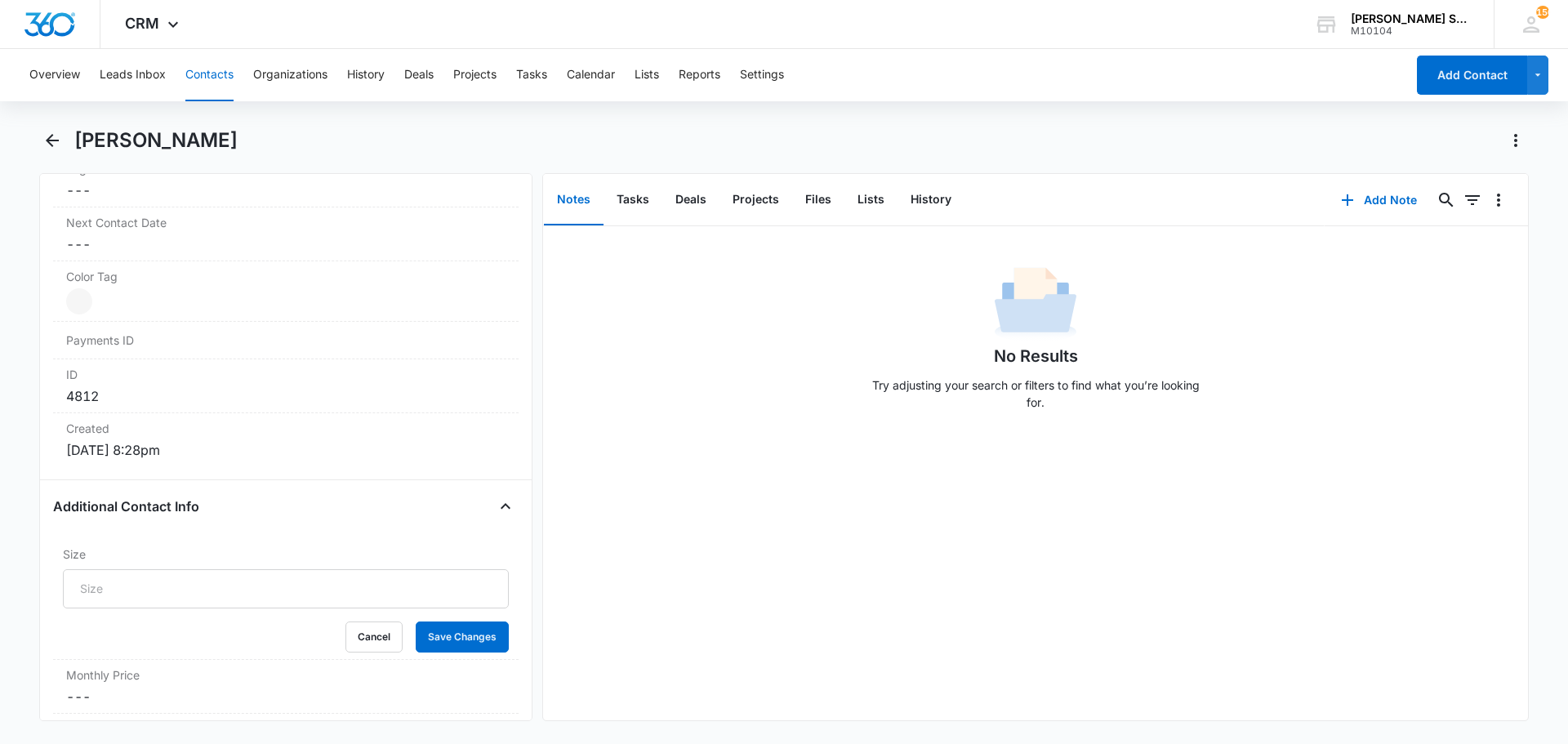
click at [129, 583] on input "Size" at bounding box center [286, 589] width 446 height 40
type input "5"
click at [416, 621] on button "Save Changes" at bounding box center [462, 637] width 93 height 31
click at [1386, 195] on button "Add Note" at bounding box center [1379, 200] width 109 height 40
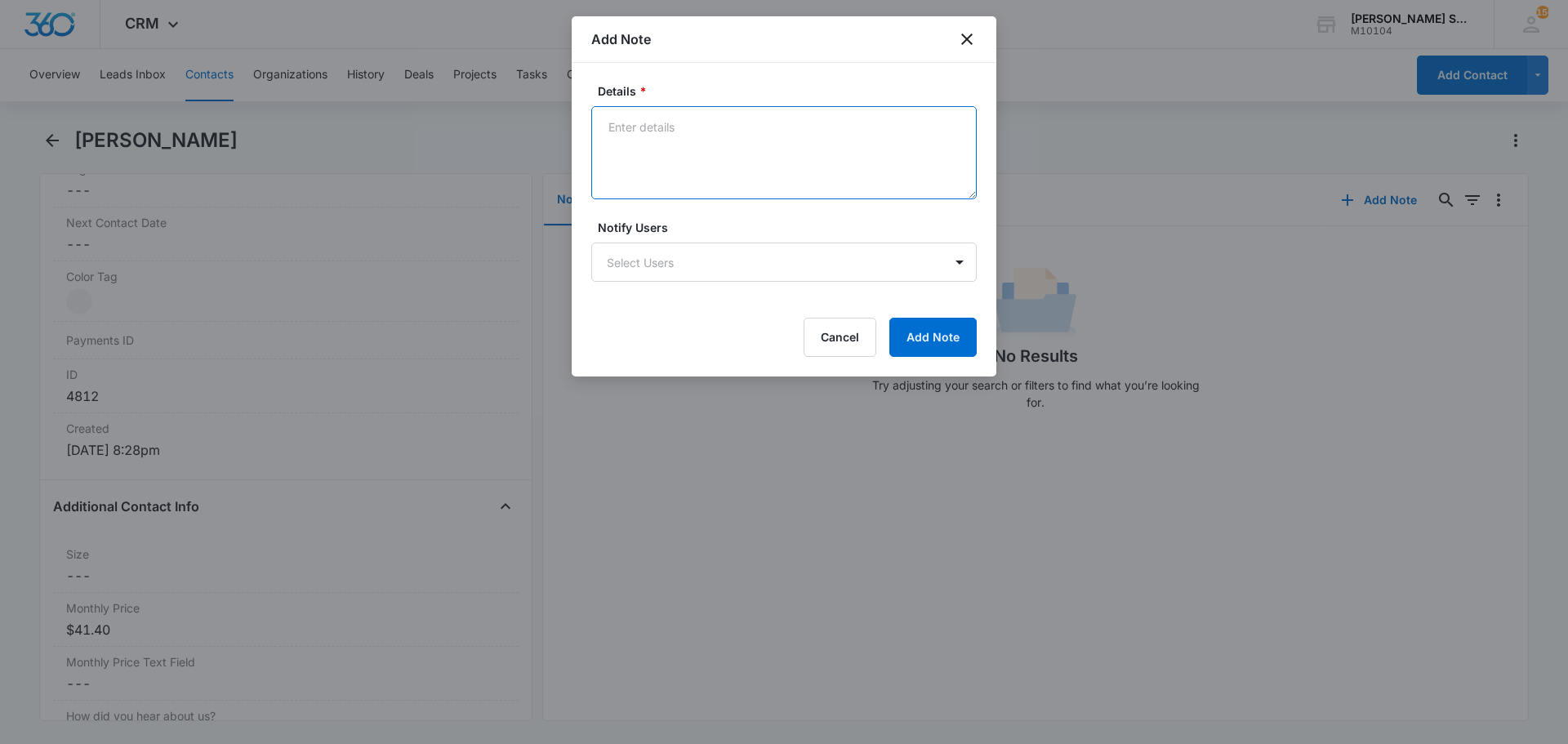
click at [769, 167] on textarea "Details *" at bounding box center [784, 152] width 385 height 93
type textarea "vb3 69"
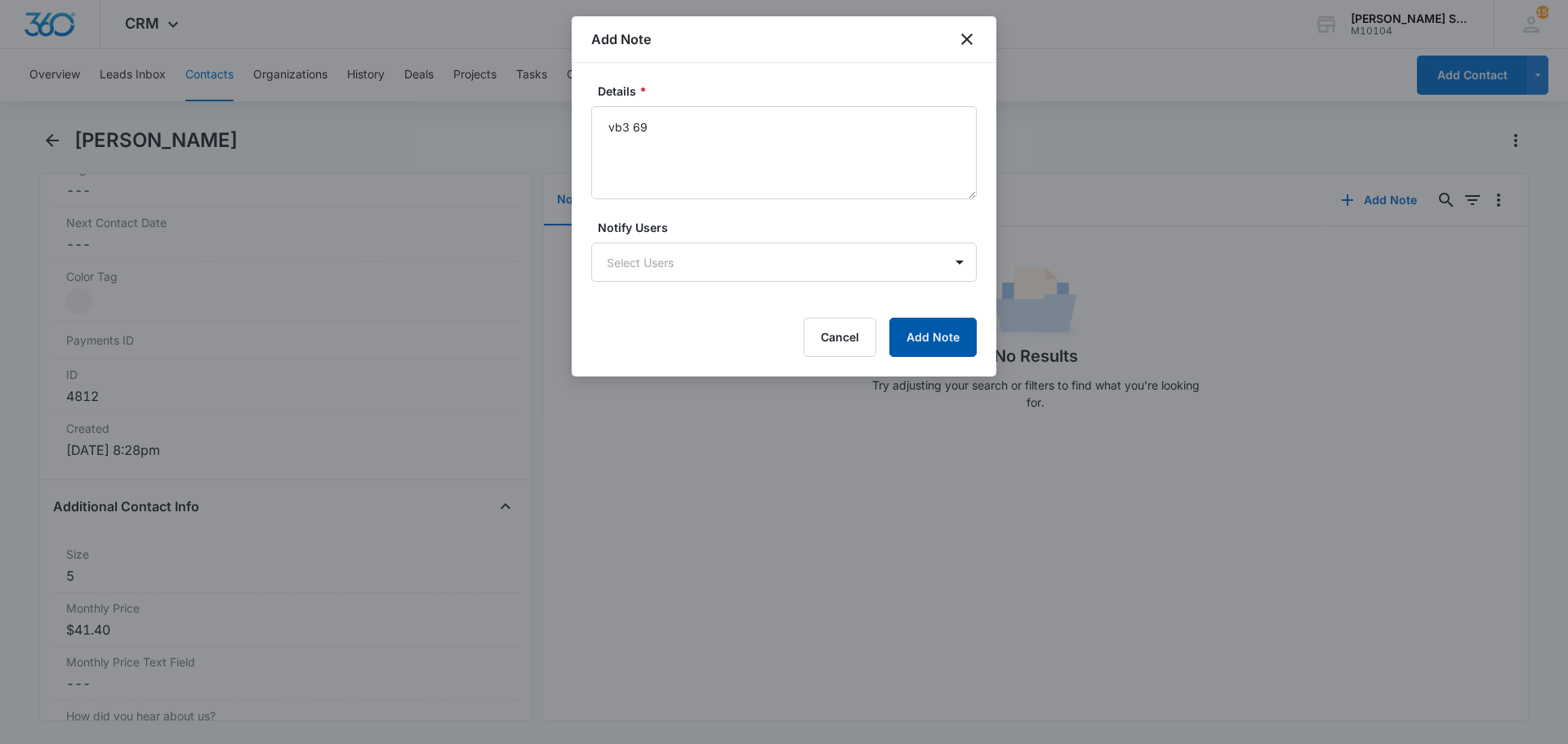
click at [904, 328] on button "Add Note" at bounding box center [933, 337] width 88 height 40
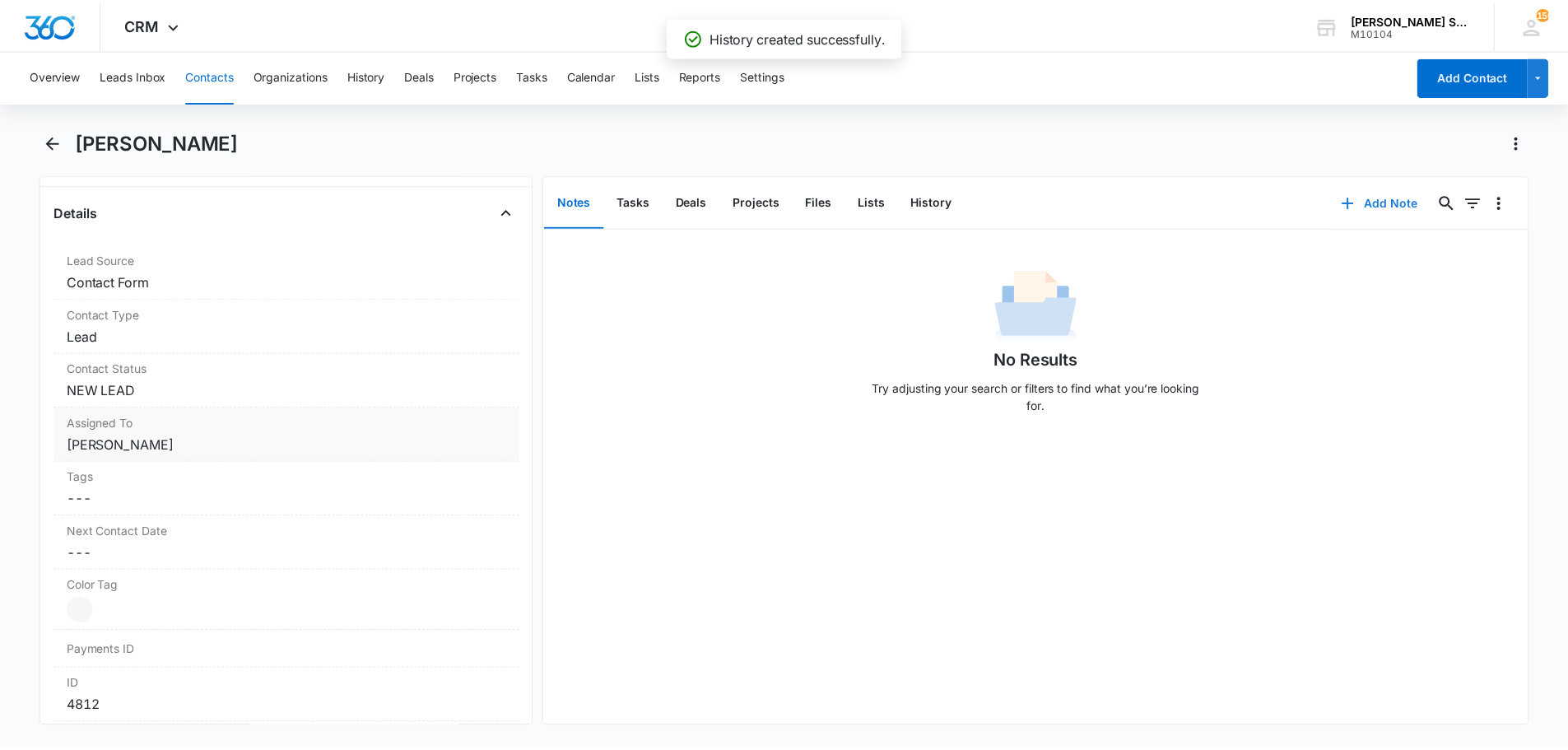
scroll to position [494, 0]
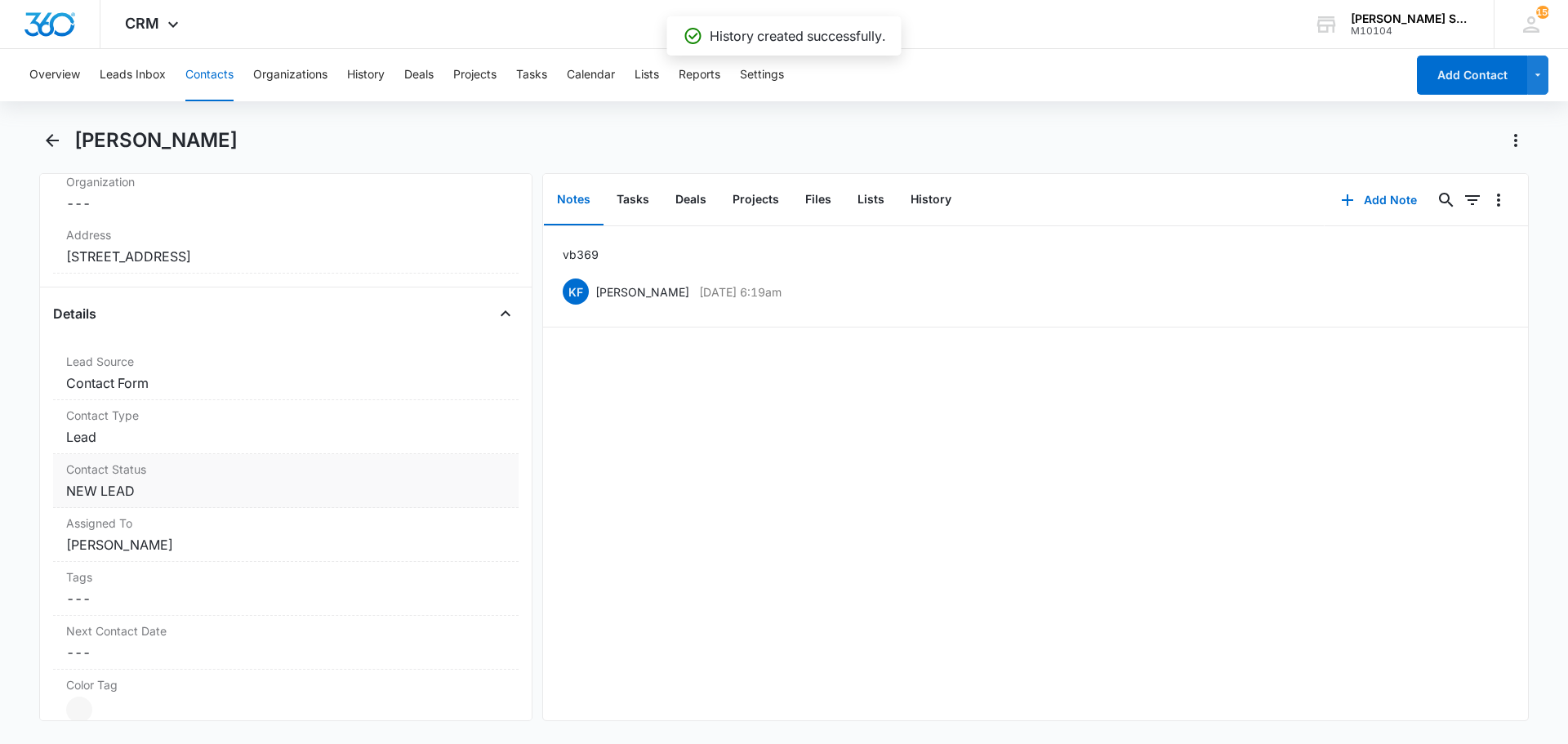
click at [143, 494] on dd "Cancel Save Changes NEW LEAD" at bounding box center [286, 490] width 439 height 19
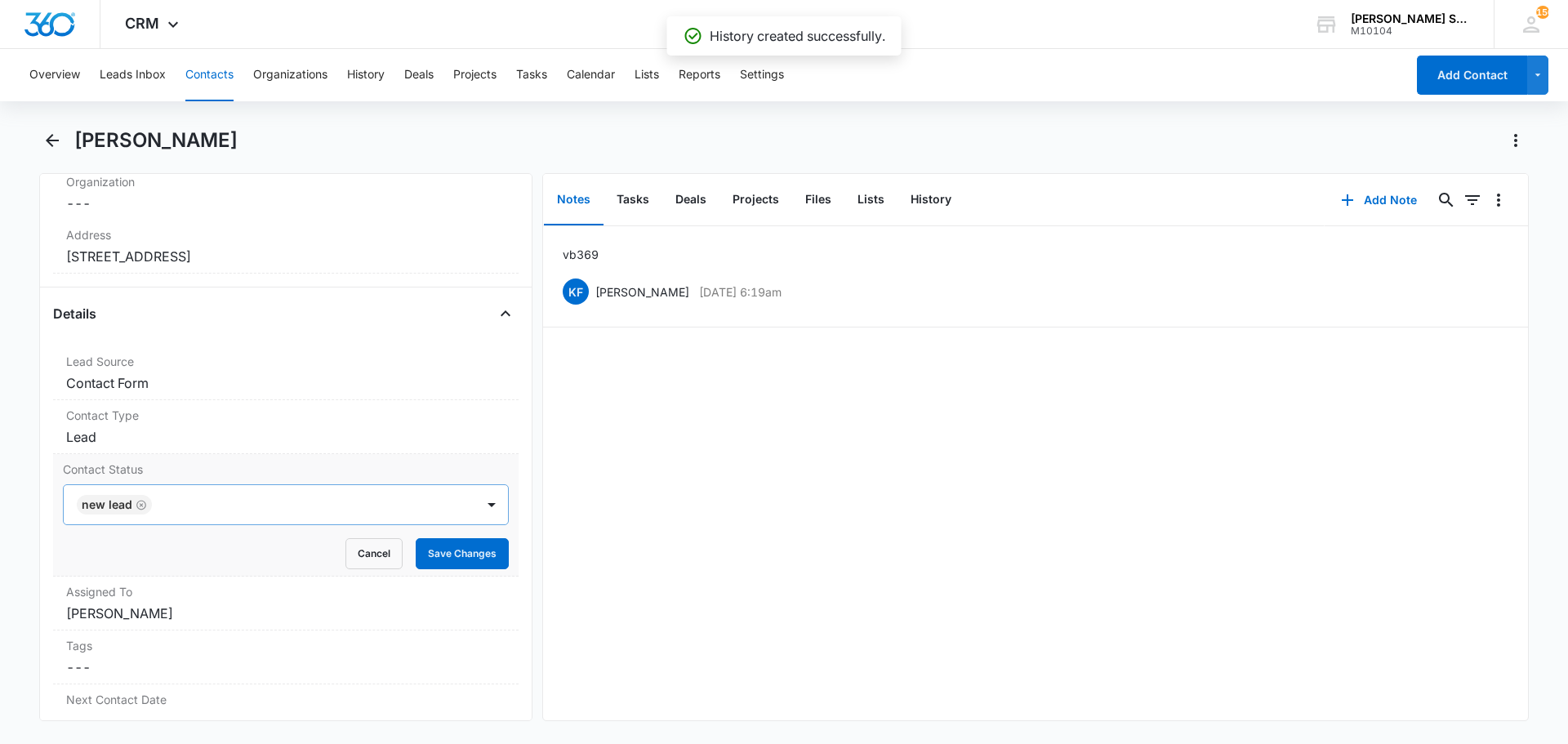
click at [143, 505] on icon "Remove NEW LEAD" at bounding box center [141, 505] width 12 height 13
click at [156, 505] on div at bounding box center [305, 505] width 297 height 23
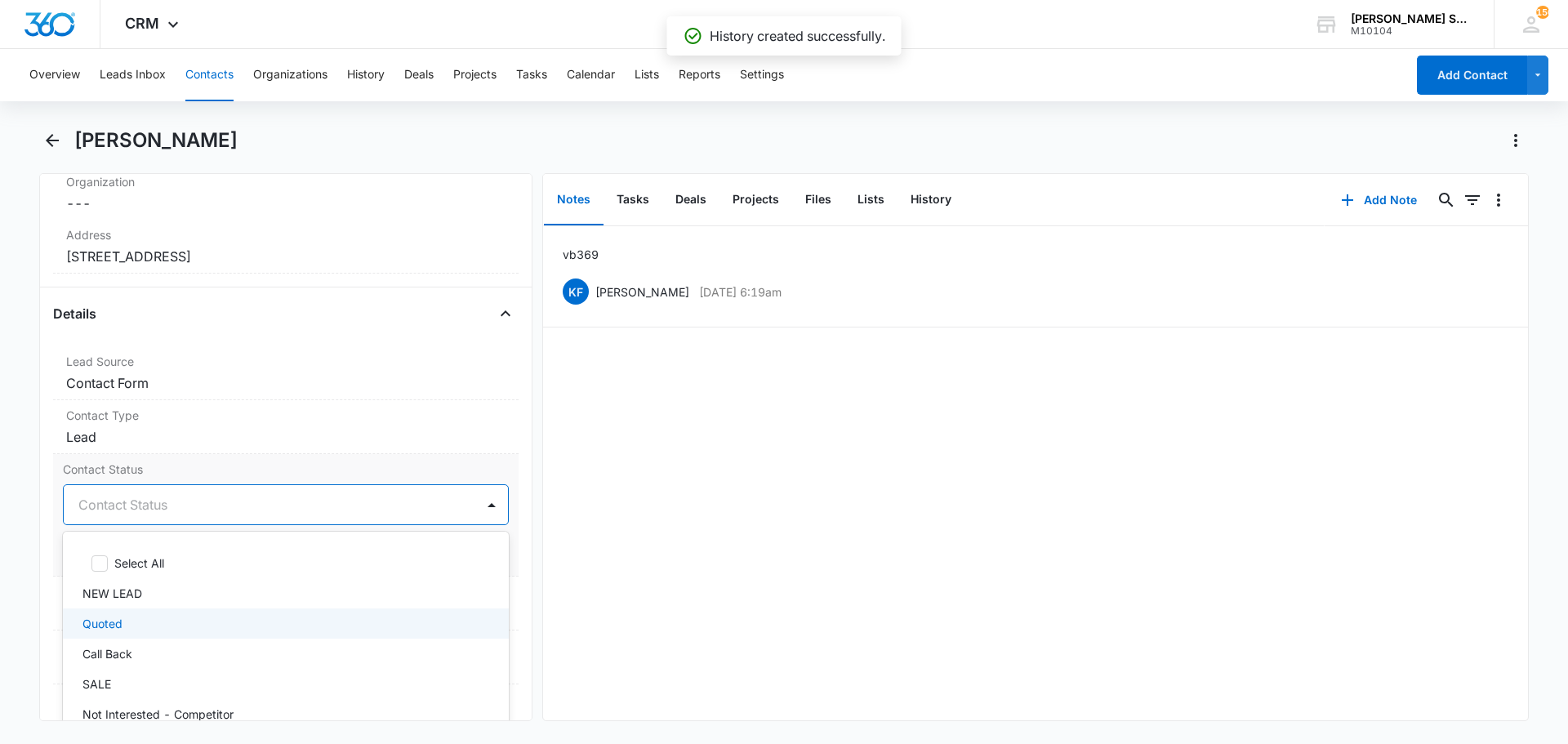
click at [129, 620] on div "Quoted" at bounding box center [284, 623] width 403 height 17
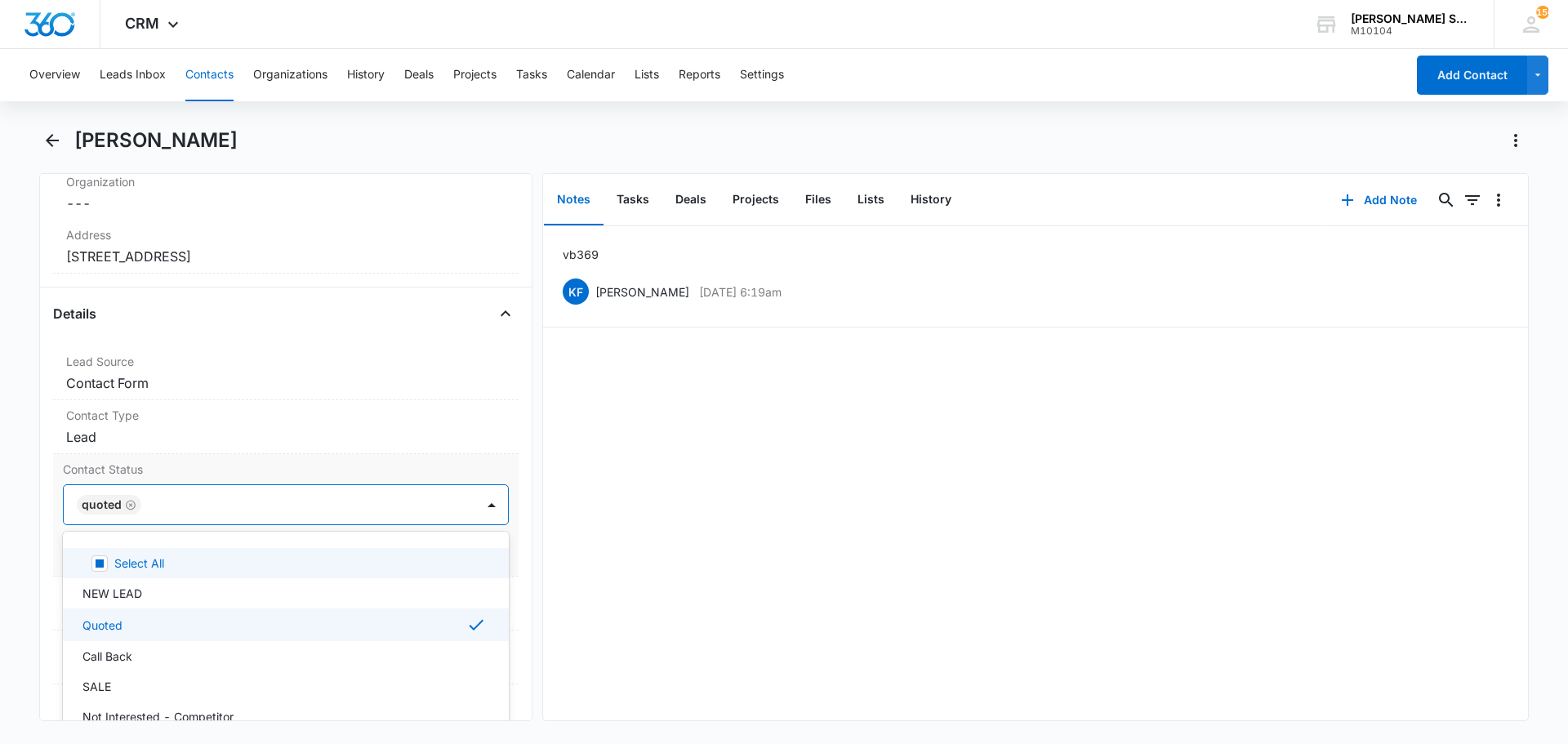
click at [214, 481] on div "Contact Status option Quoted, selected. 15 results available. Use Up and Down t…" at bounding box center [286, 515] width 465 height 123
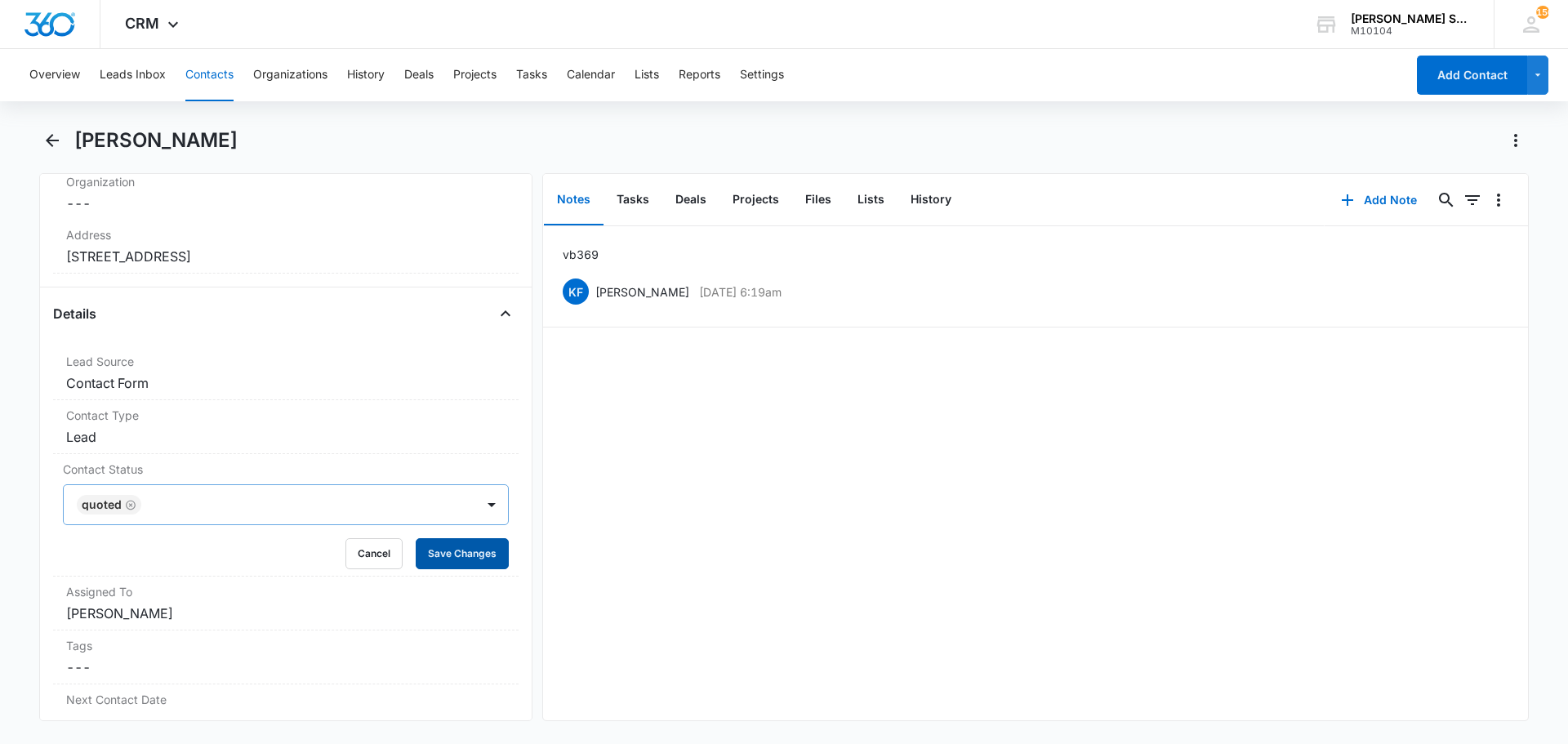
click at [427, 549] on button "Save Changes" at bounding box center [462, 554] width 93 height 31
click at [156, 610] on dd "Cancel Save Changes [PERSON_NAME]" at bounding box center [286, 613] width 439 height 19
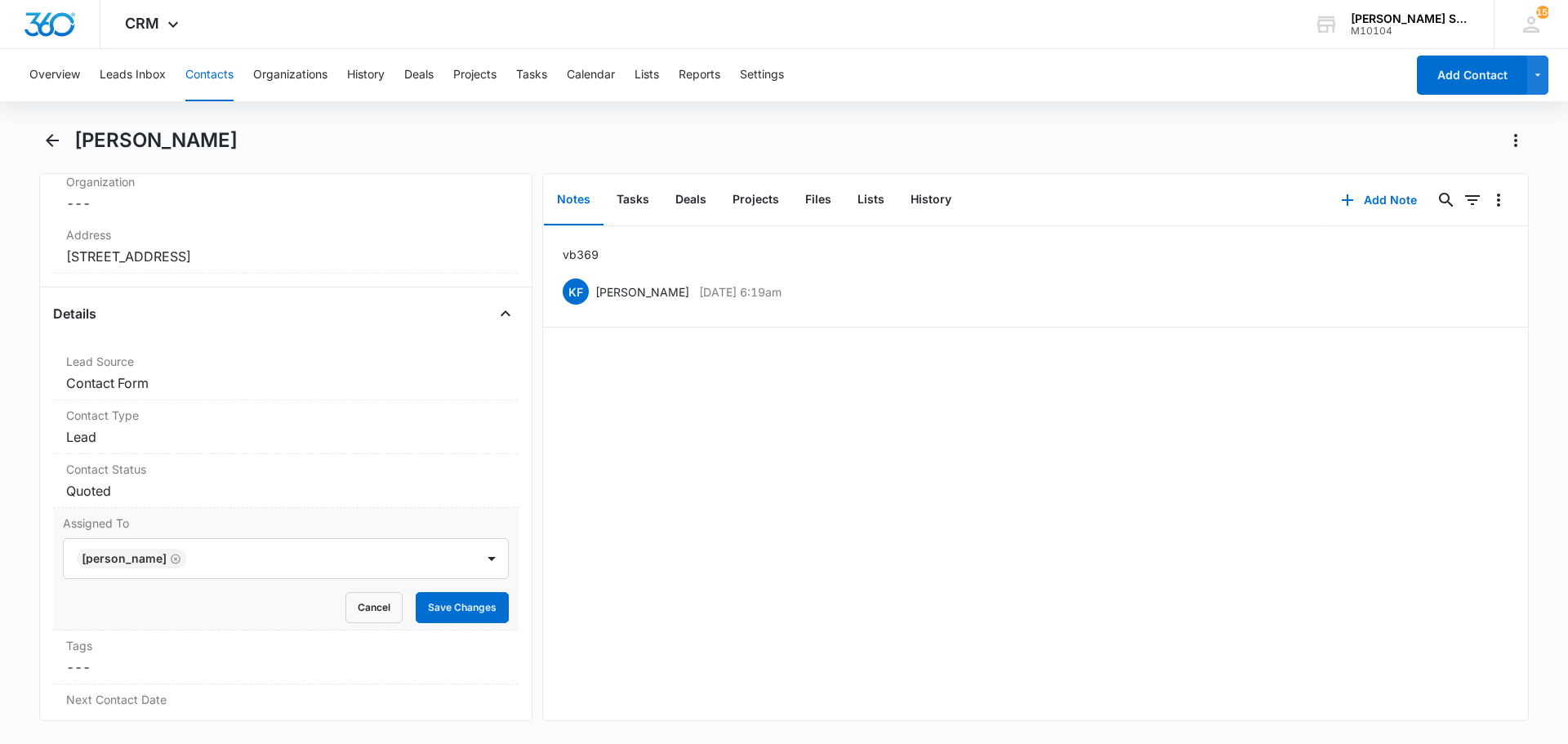
click at [178, 628] on div "Assigned To [PERSON_NAME] Cancel Save Changes" at bounding box center [286, 568] width 465 height 123
click at [181, 560] on icon "Remove Kenneth Florman" at bounding box center [176, 559] width 12 height 13
click at [125, 550] on div at bounding box center [265, 559] width 375 height 23
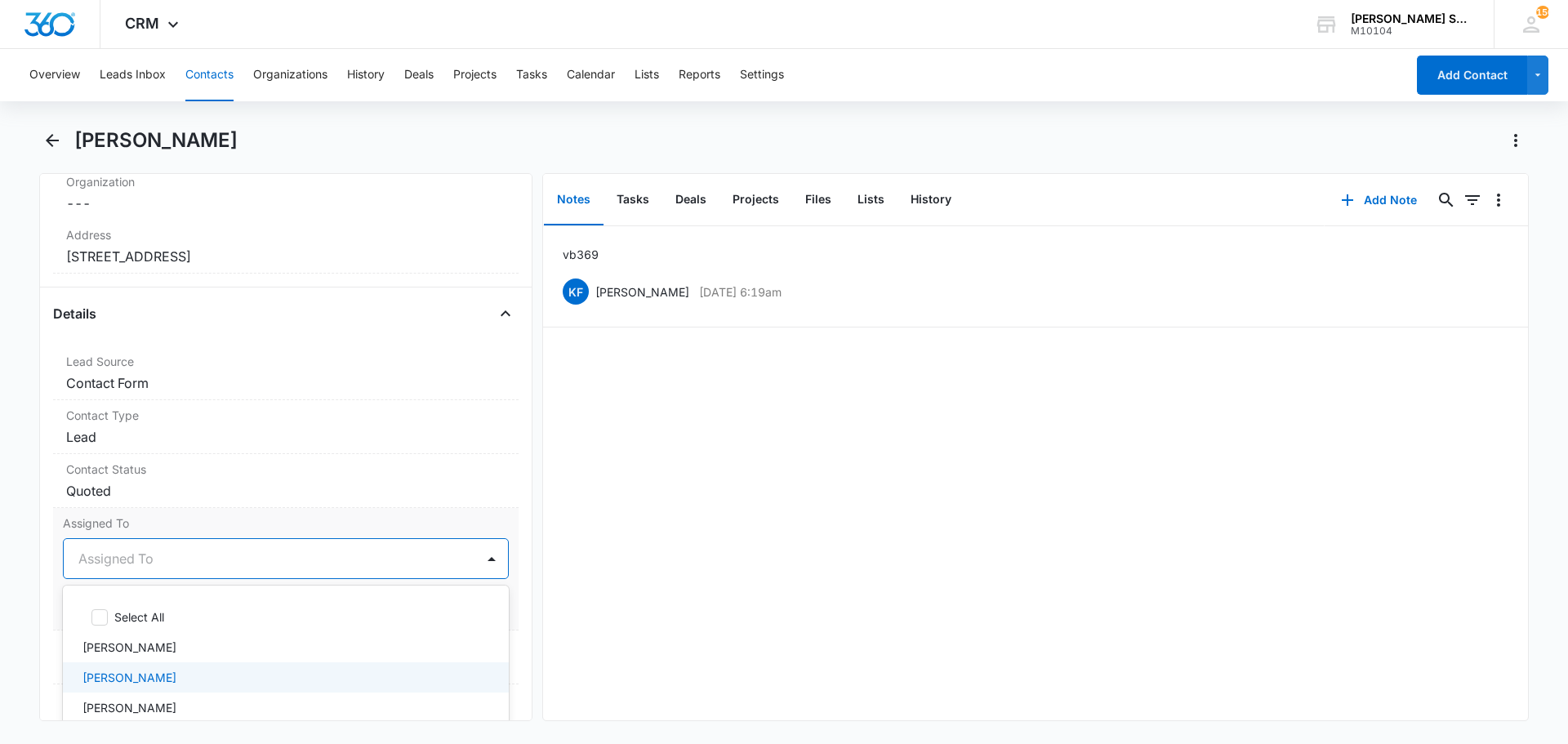
click at [137, 679] on p "[PERSON_NAME]" at bounding box center [128, 677] width 94 height 17
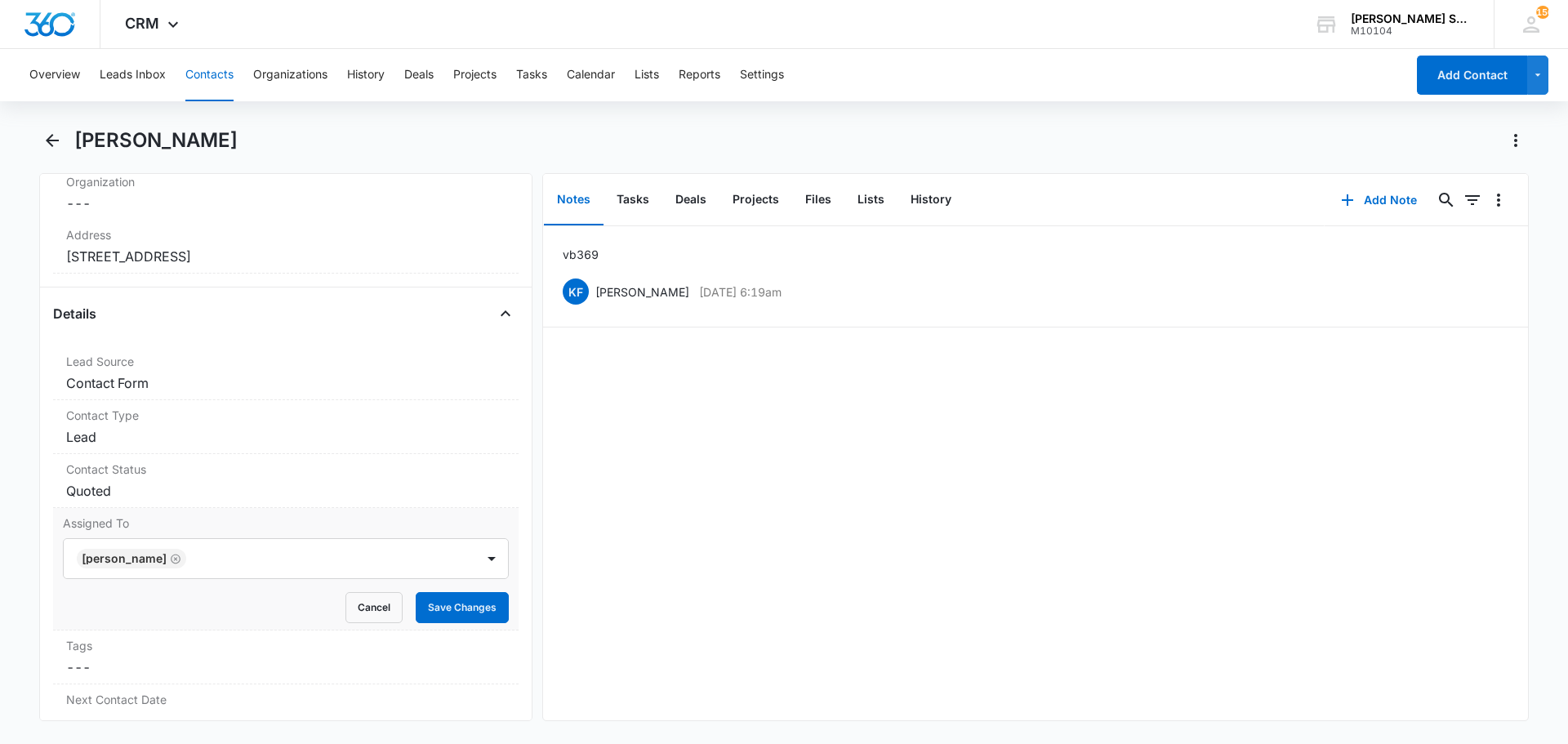
click at [239, 519] on label "Assigned To" at bounding box center [286, 523] width 446 height 17
click at [419, 604] on button "Save Changes" at bounding box center [462, 608] width 93 height 31
click at [203, 84] on button "Contacts" at bounding box center [209, 75] width 48 height 52
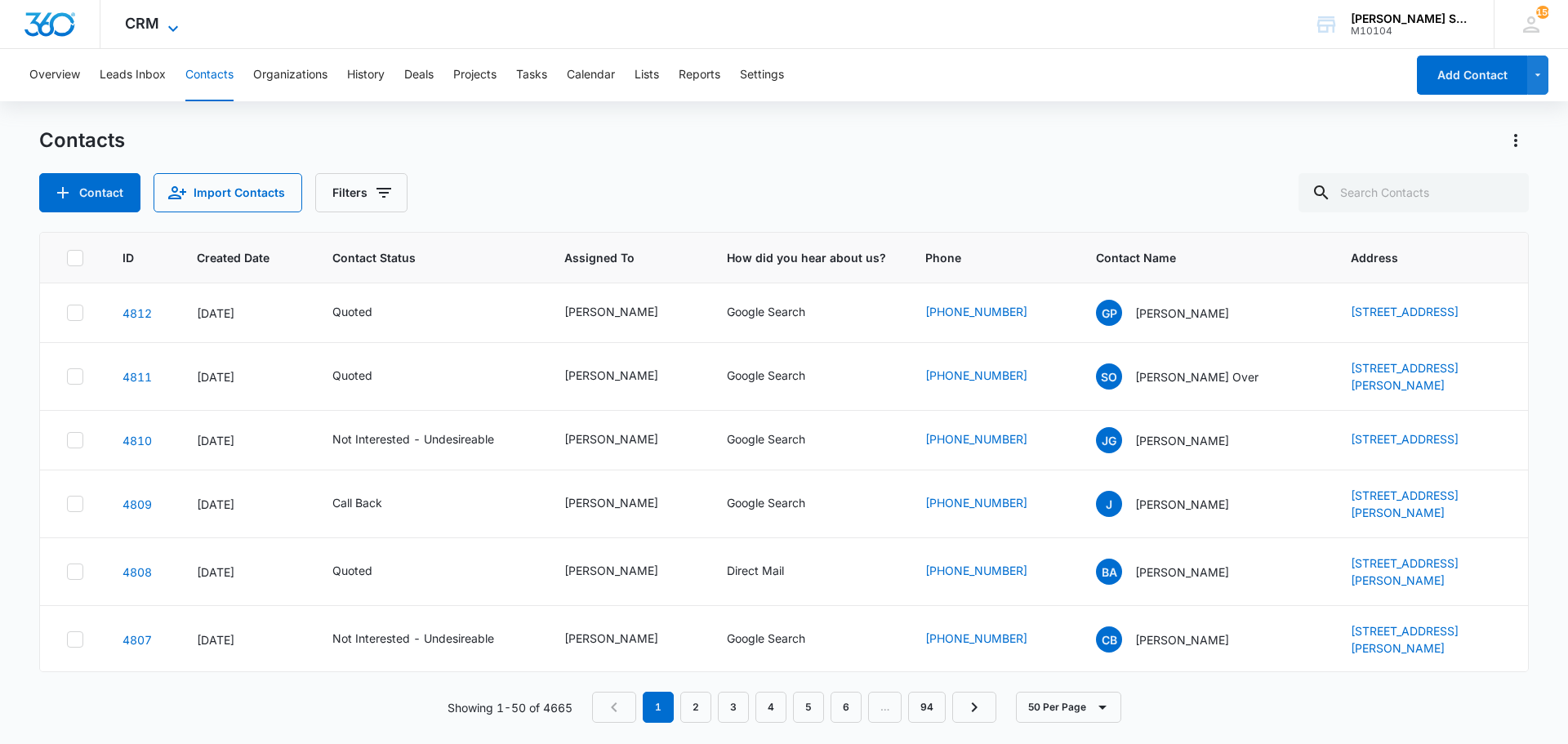
click at [171, 18] on icon at bounding box center [173, 28] width 19 height 19
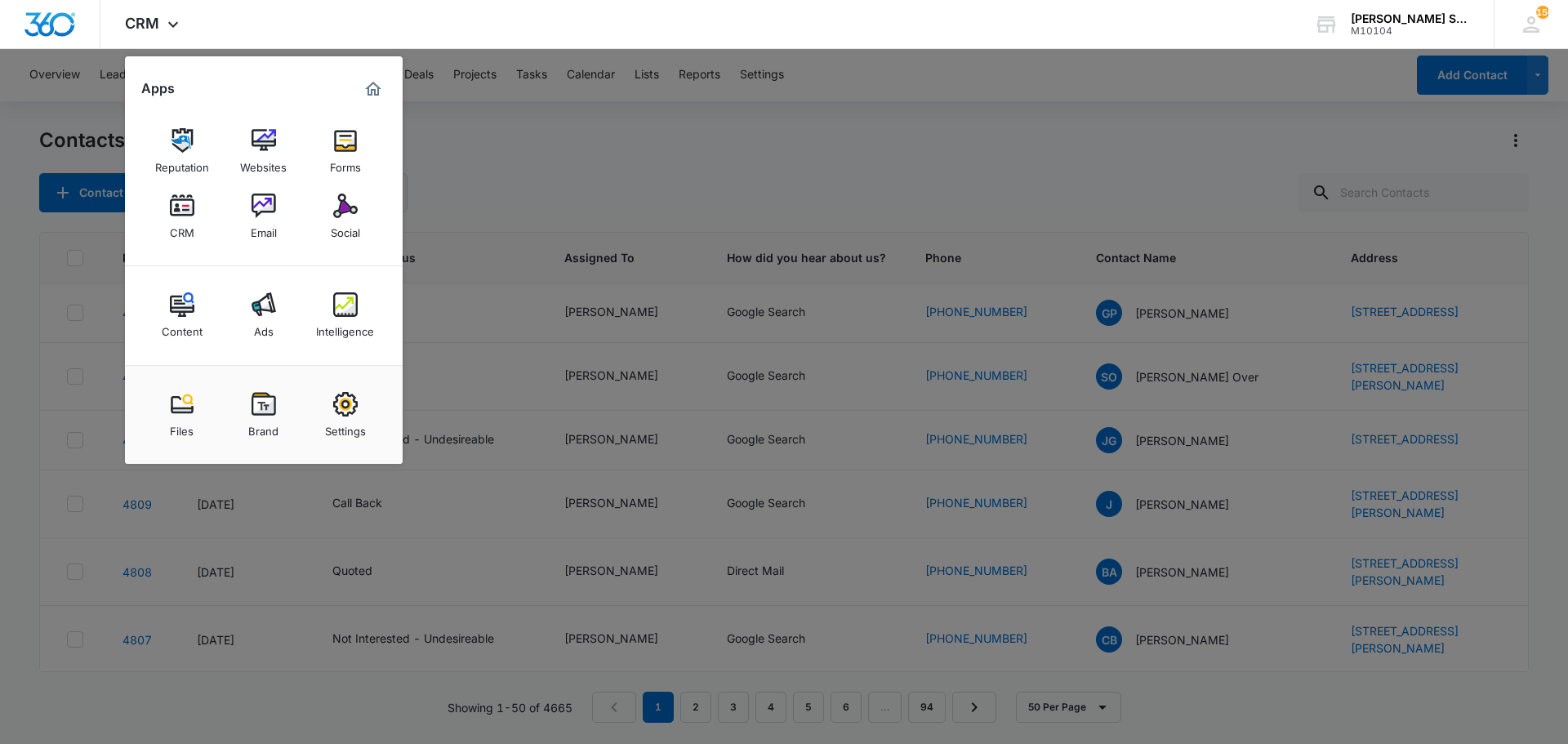
click at [340, 206] on img at bounding box center [344, 206] width 24 height 24
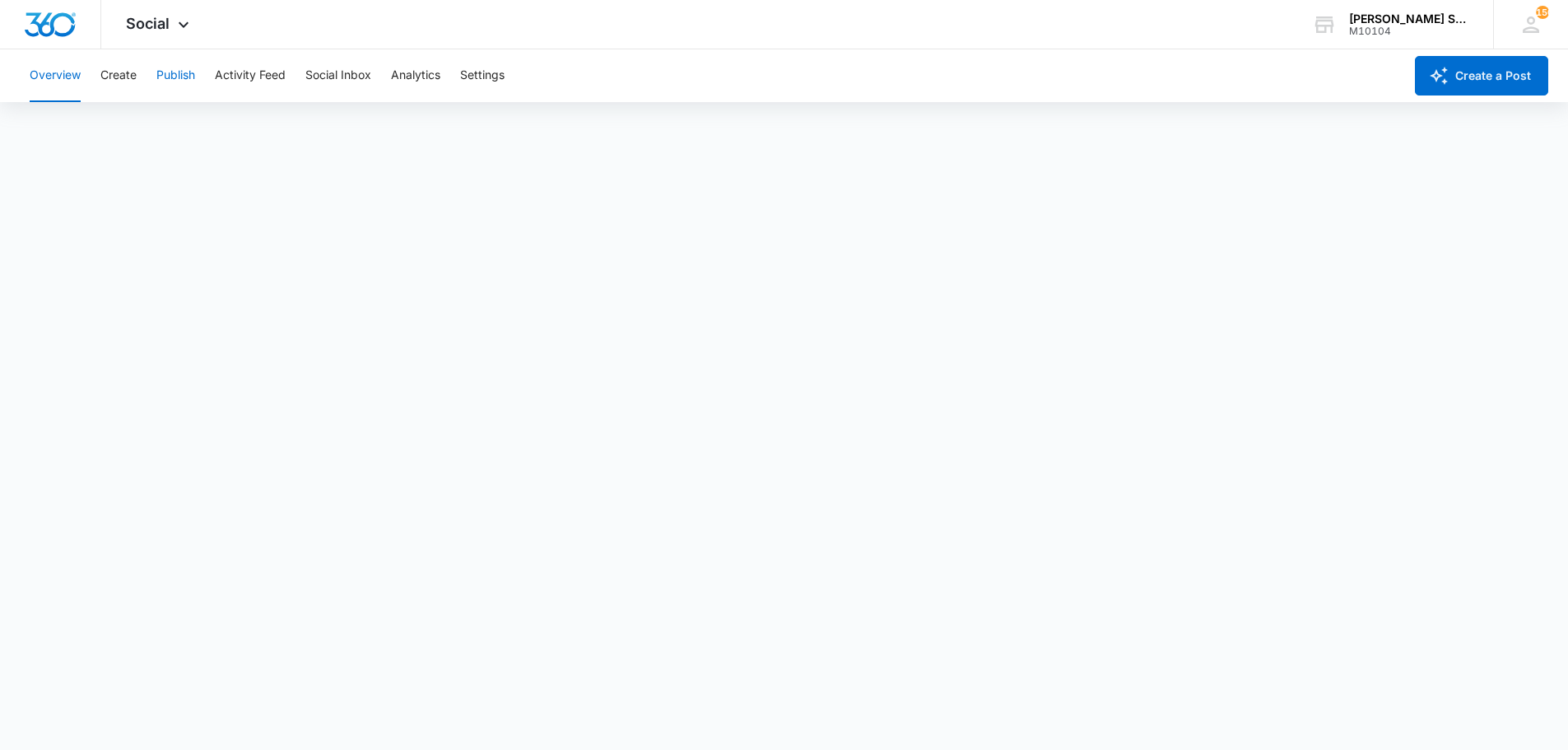
click at [181, 73] on button "Publish" at bounding box center [176, 76] width 39 height 53
click at [56, 69] on button "Overview" at bounding box center [54, 76] width 51 height 53
click at [163, 31] on span "Social" at bounding box center [147, 23] width 44 height 18
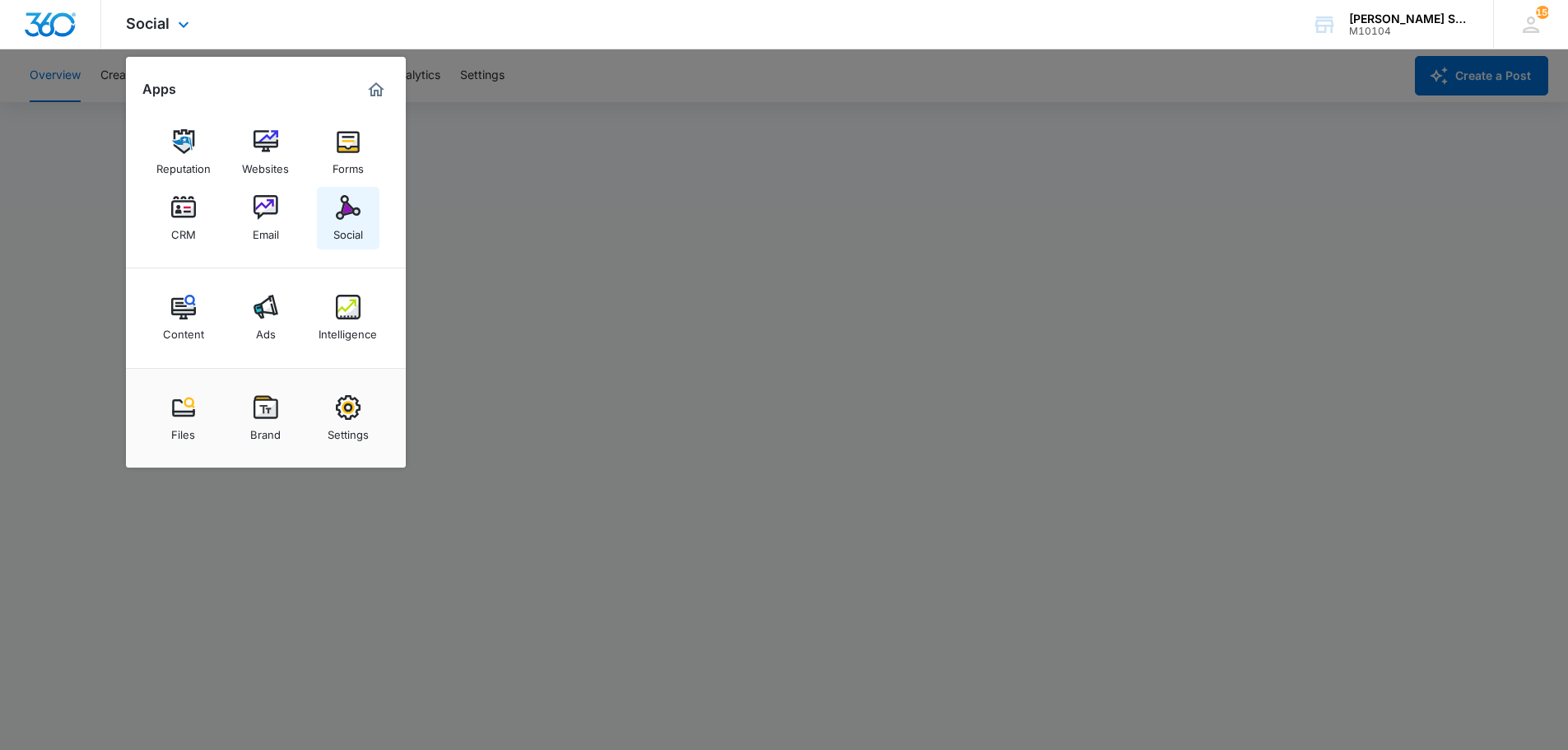
click at [349, 206] on img at bounding box center [347, 207] width 24 height 24
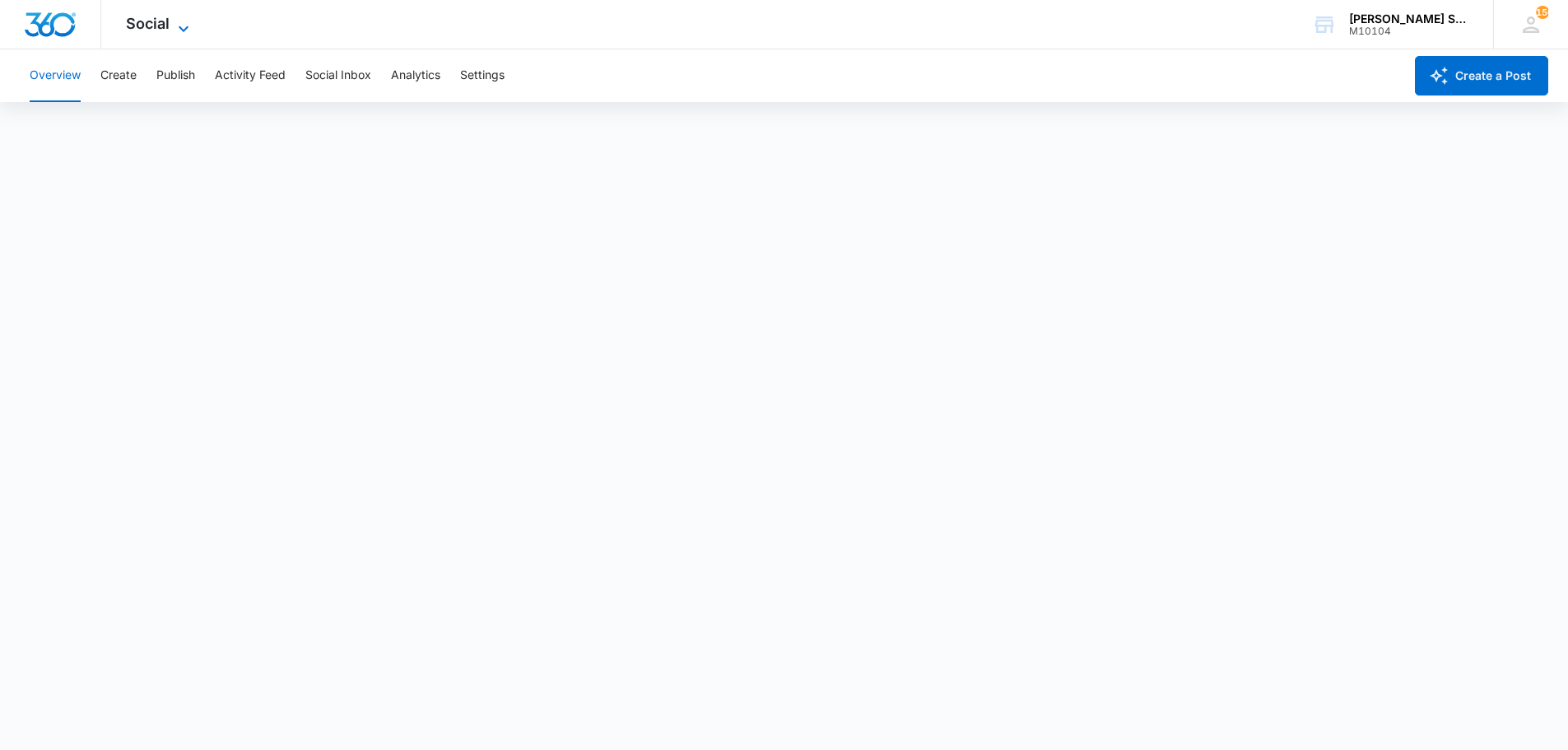
click at [178, 24] on icon at bounding box center [184, 28] width 19 height 19
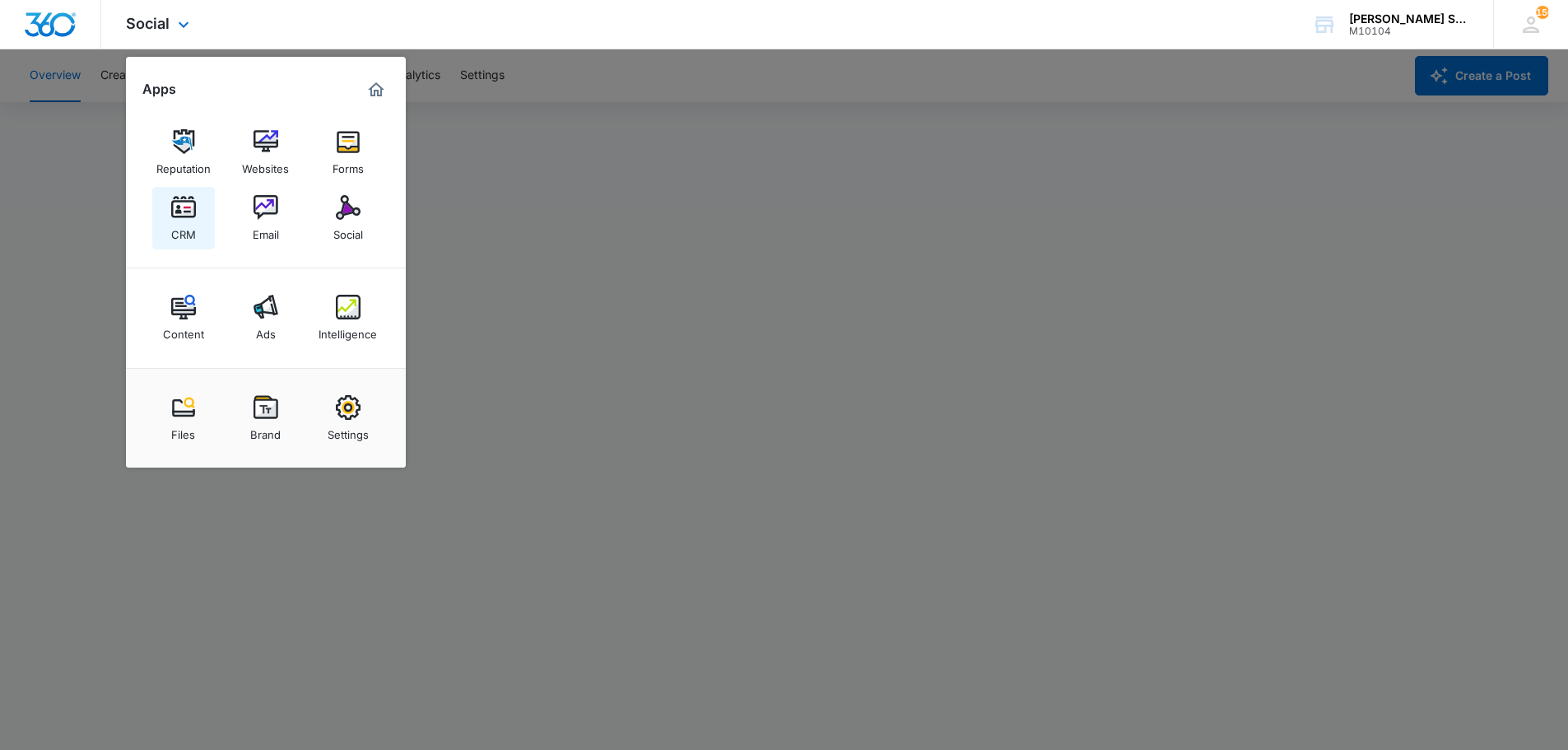
click at [176, 211] on img at bounding box center [183, 207] width 24 height 24
